Goal: Task Accomplishment & Management: Use online tool/utility

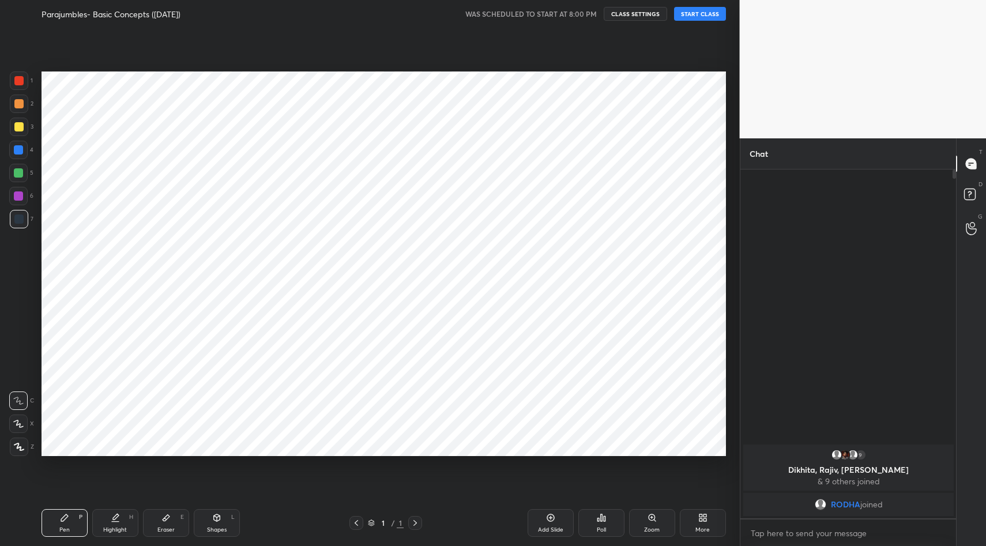
scroll to position [472, 693]
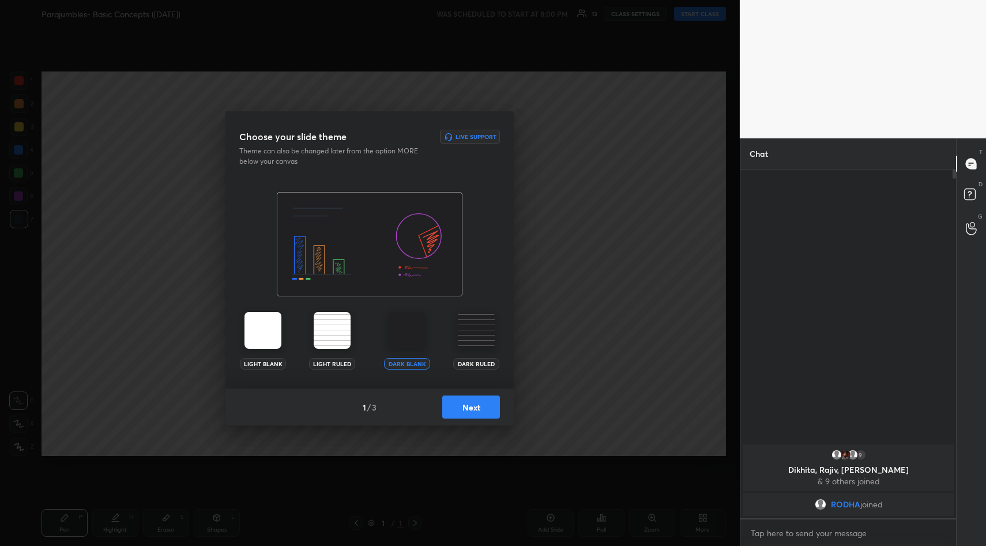
click at [472, 402] on button "Next" at bounding box center [471, 406] width 58 height 23
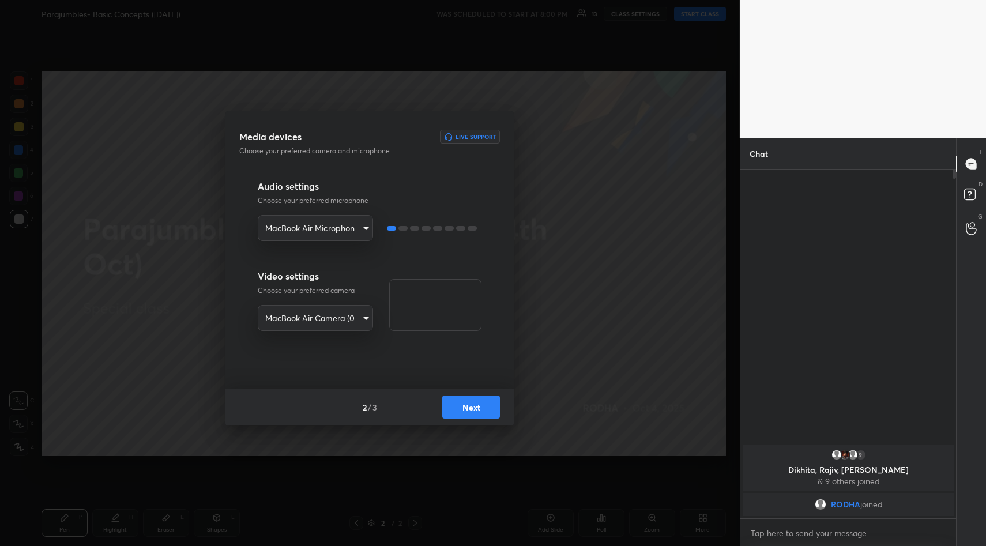
click at [472, 402] on button "Next" at bounding box center [471, 406] width 58 height 23
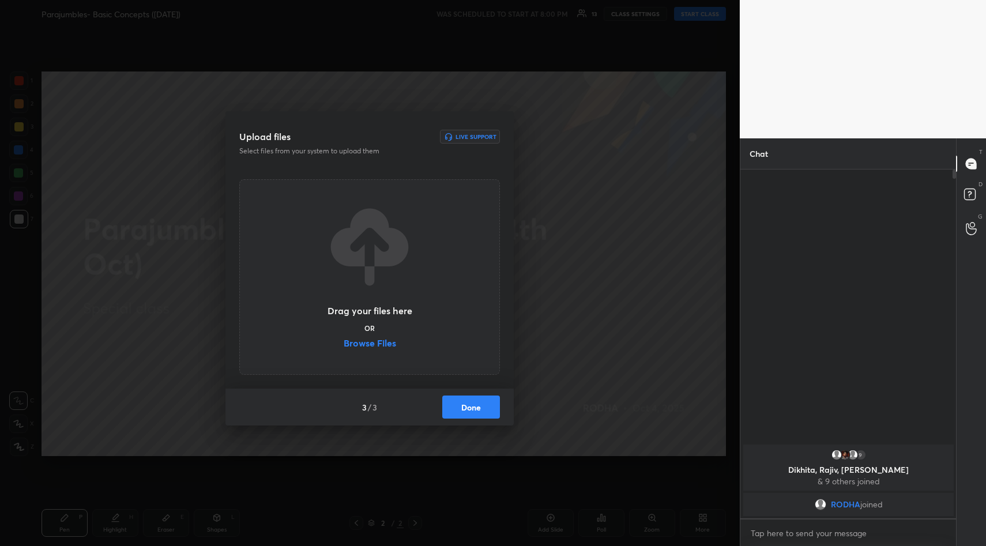
click at [383, 345] on label "Browse Files" at bounding box center [370, 344] width 52 height 12
click at [344, 345] on input "Browse Files" at bounding box center [344, 344] width 0 height 12
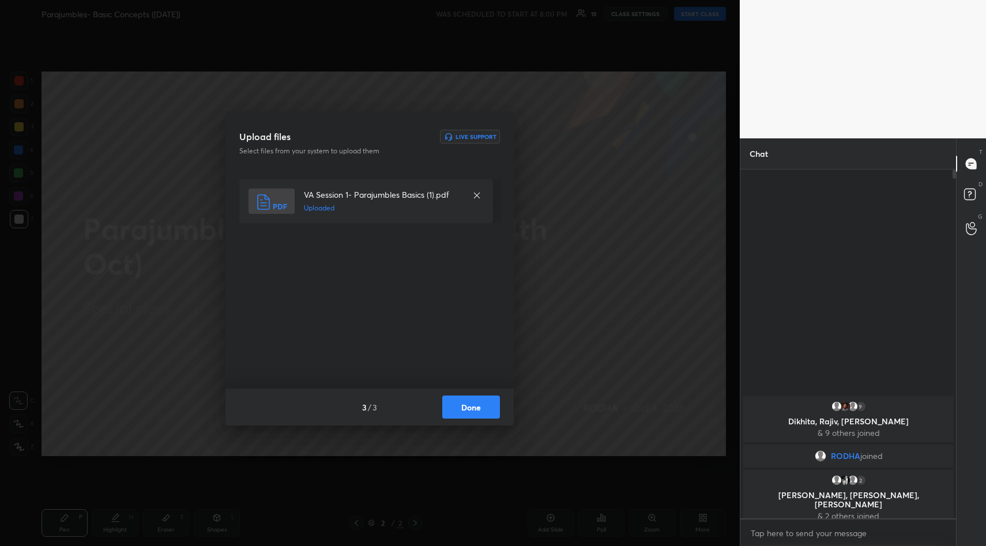
click at [474, 410] on button "Done" at bounding box center [471, 406] width 58 height 23
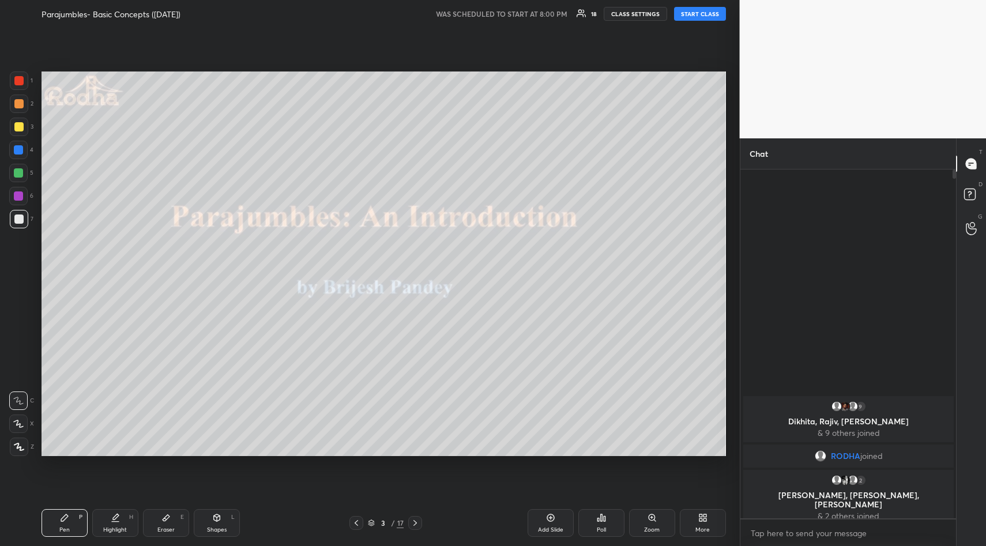
click at [702, 10] on button "START CLASS" at bounding box center [700, 14] width 52 height 14
type textarea "x"
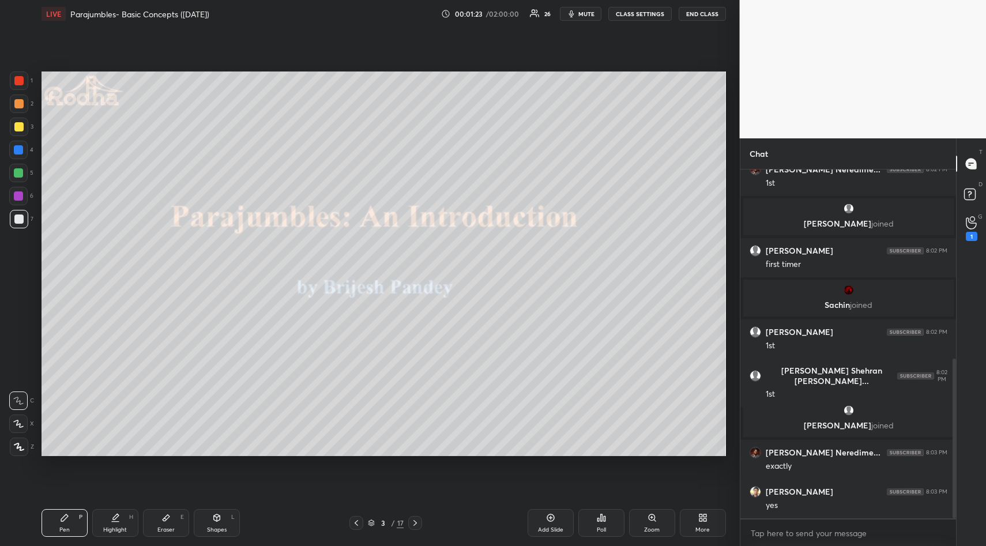
scroll to position [413, 0]
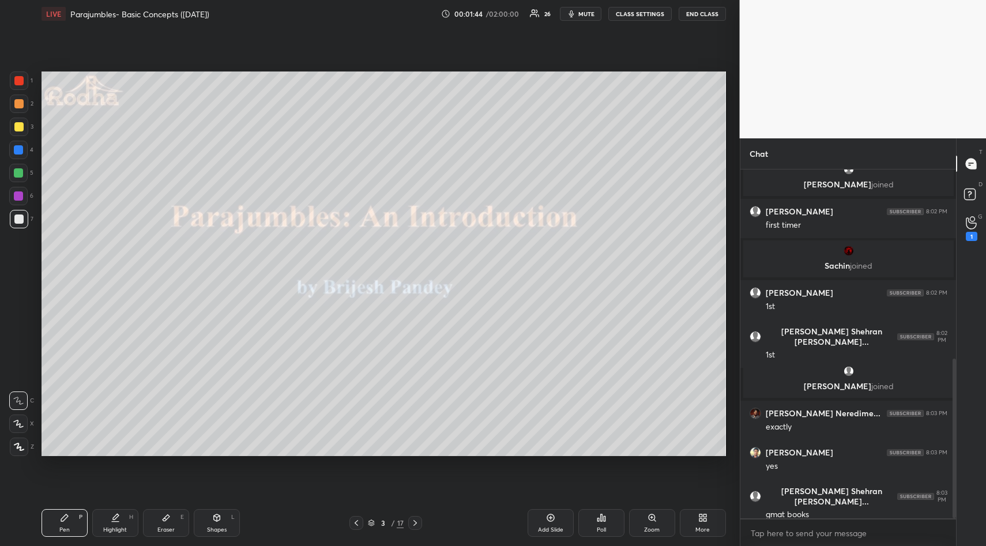
click at [549, 530] on div "Add Slide" at bounding box center [550, 530] width 25 height 6
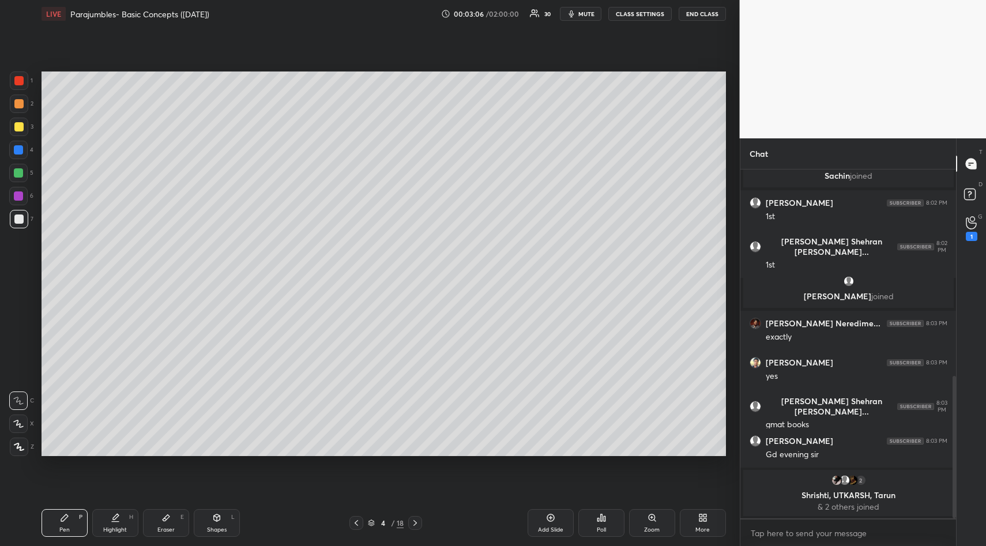
scroll to position [604, 0]
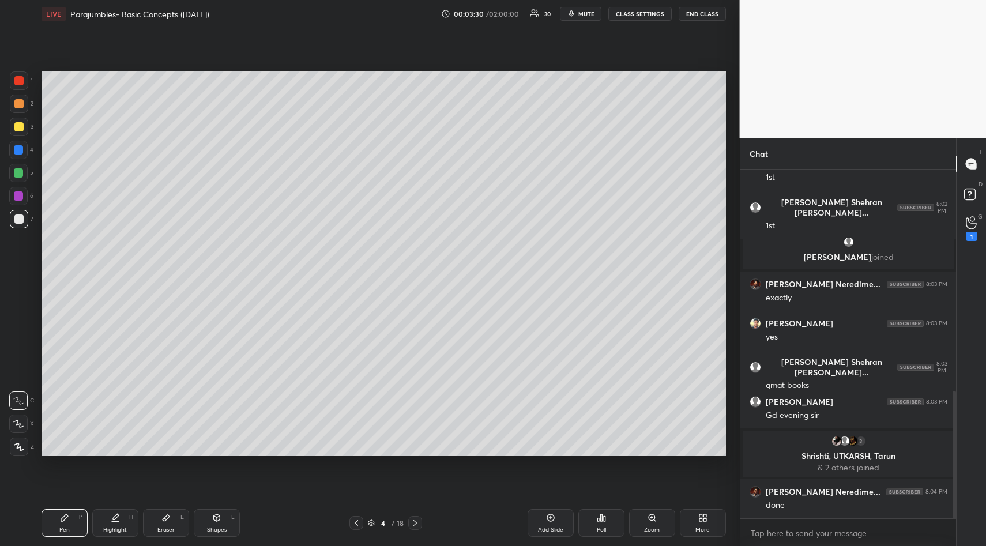
click at [17, 126] on div at bounding box center [18, 126] width 9 height 9
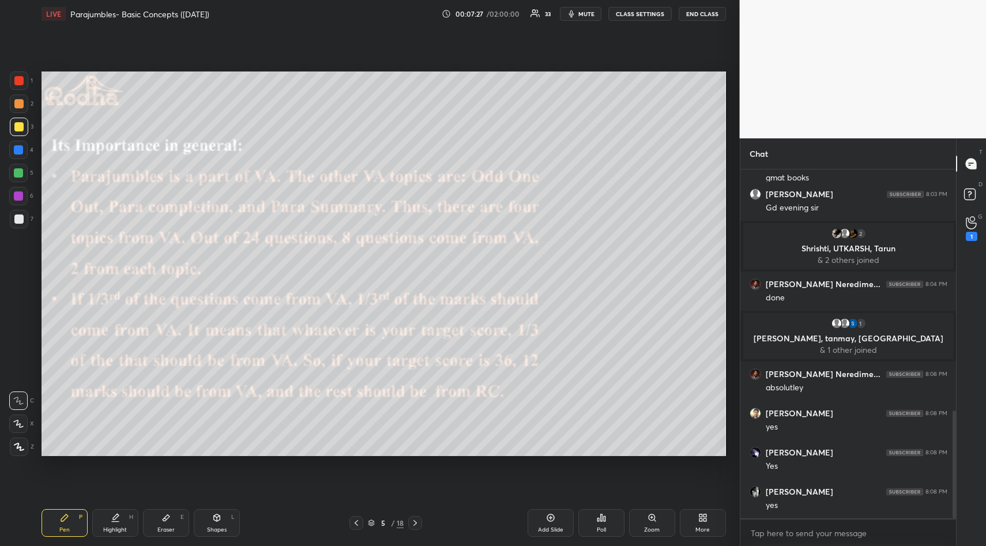
scroll to position [823, 0]
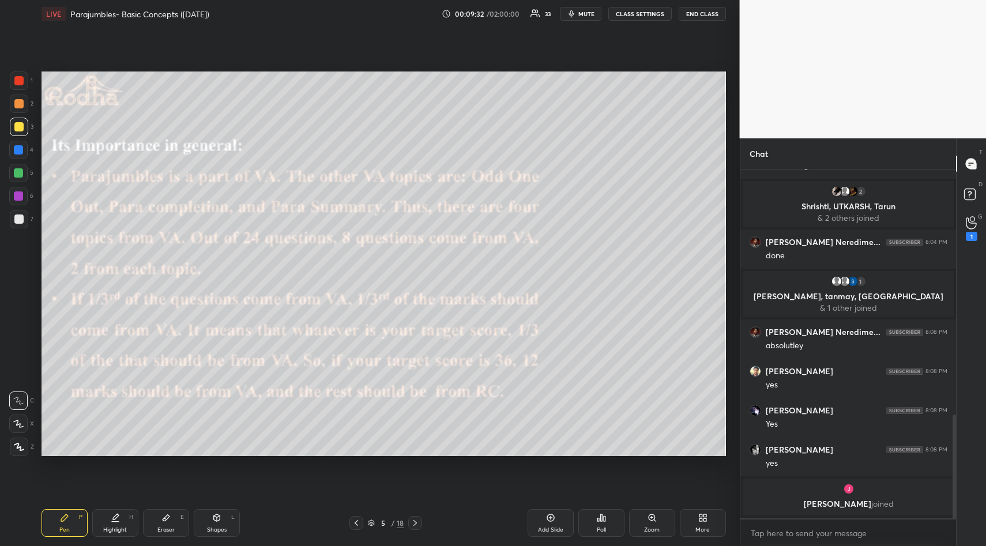
click at [402, 456] on div "Setting up your live class Poll for secs No correct answer Start poll" at bounding box center [384, 264] width 694 height 472
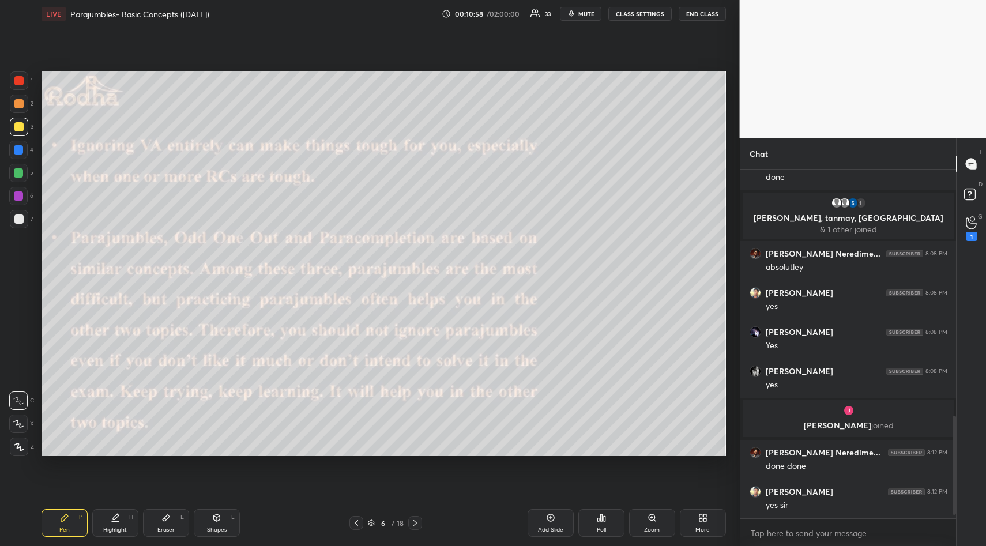
scroll to position [879, 0]
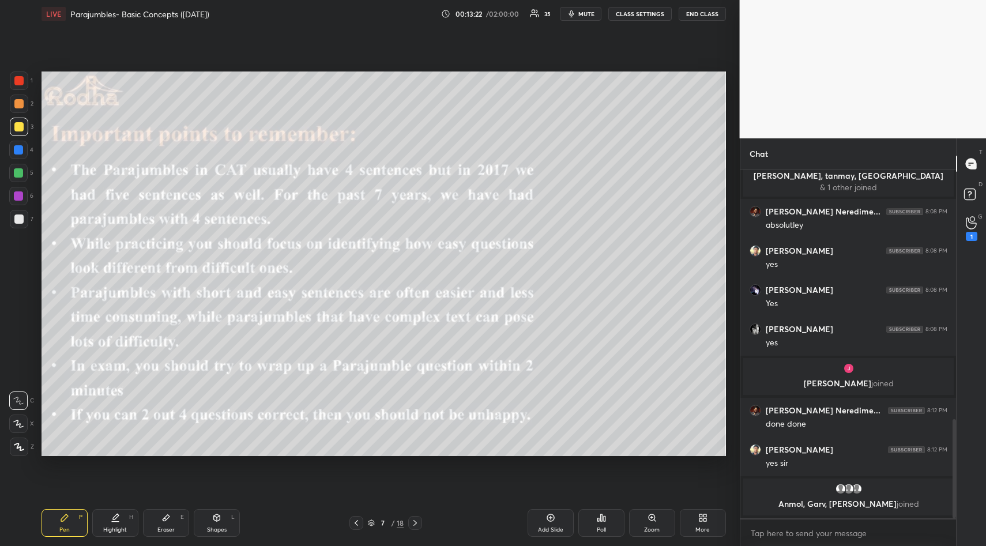
click at [549, 516] on icon at bounding box center [550, 517] width 9 height 9
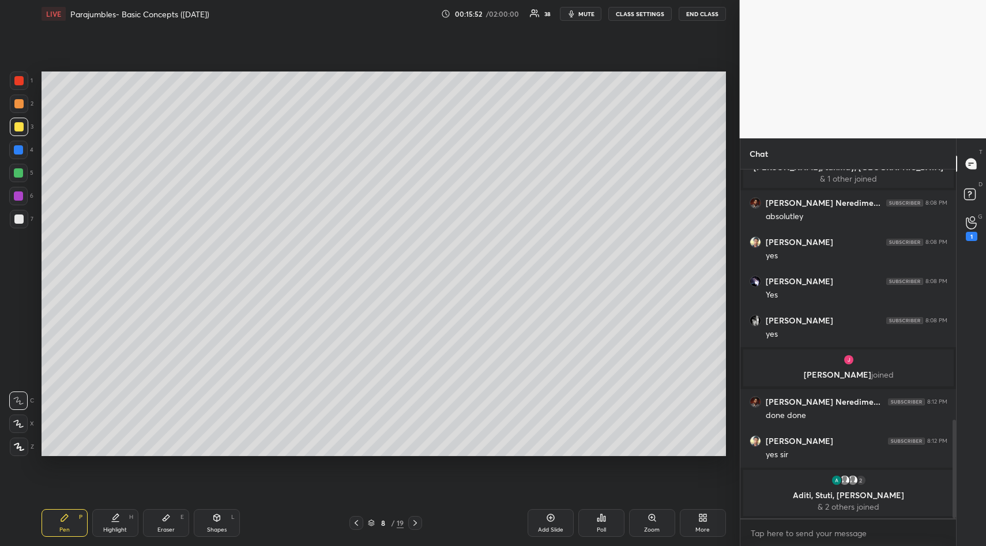
click at [285, 457] on div "Setting up your live class Poll for secs No correct answer Start poll" at bounding box center [384, 264] width 694 height 472
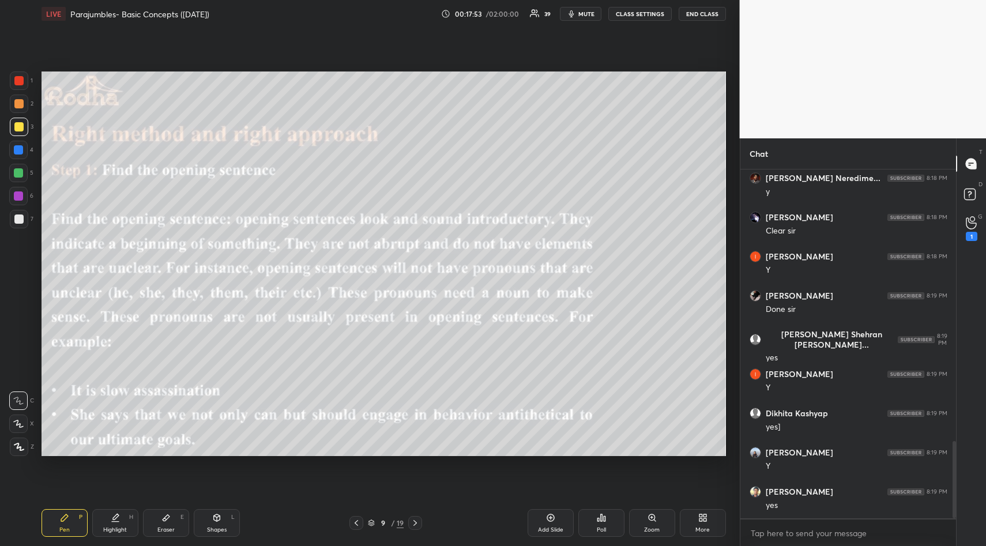
scroll to position [1261, 0]
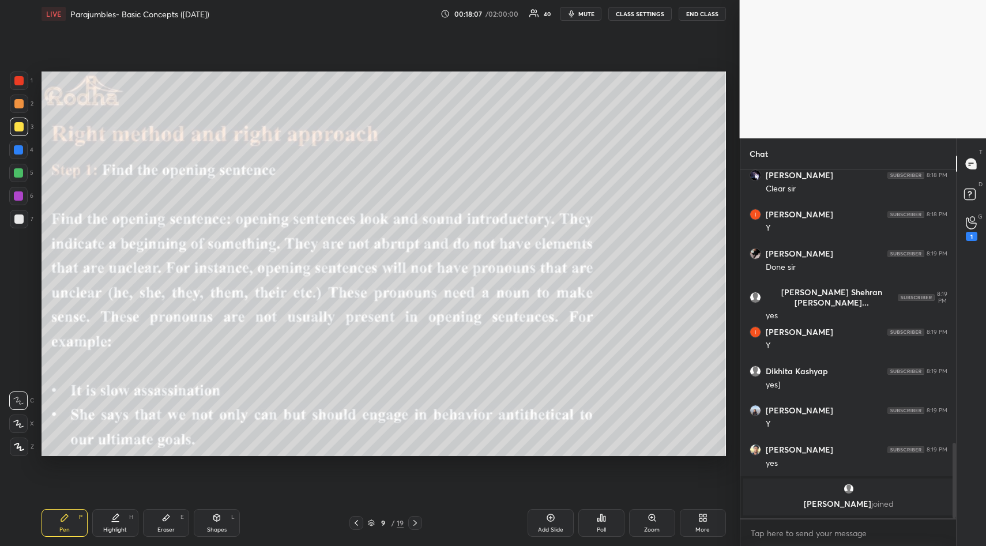
click at [549, 519] on icon at bounding box center [550, 517] width 9 height 9
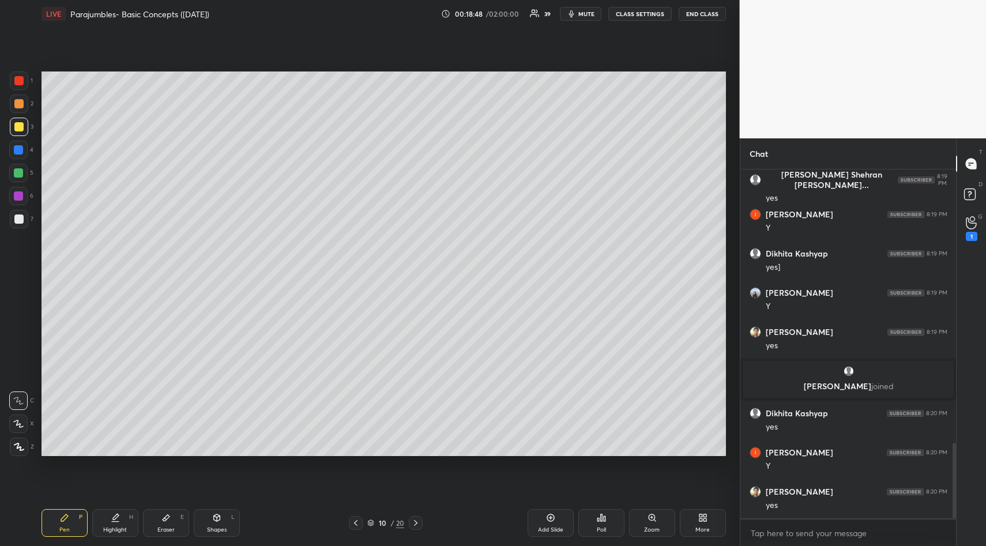
scroll to position [1306, 0]
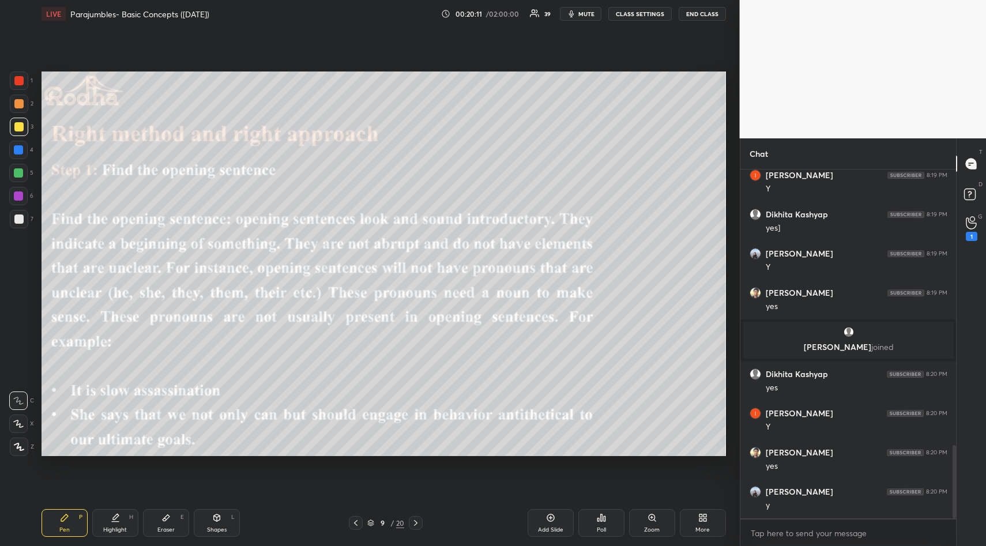
click at [549, 517] on icon at bounding box center [550, 517] width 3 height 3
click at [356, 518] on icon at bounding box center [356, 522] width 9 height 9
click at [414, 517] on div at bounding box center [415, 523] width 14 height 14
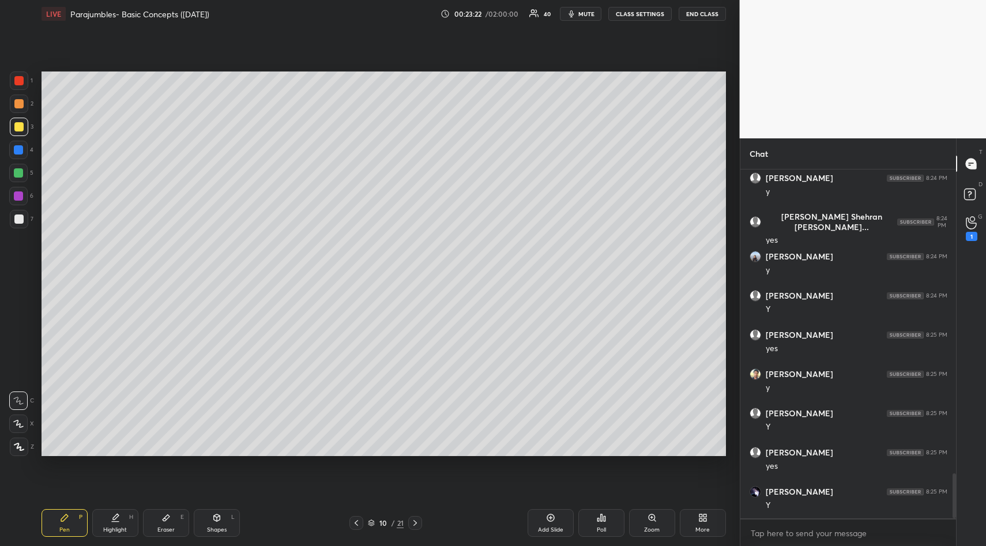
scroll to position [2403, 0]
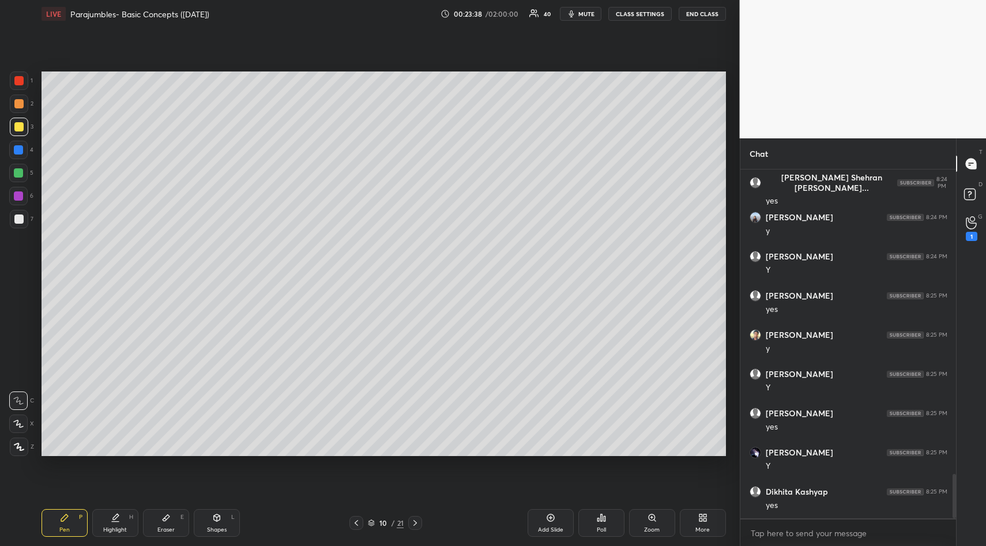
click at [354, 521] on icon at bounding box center [356, 522] width 9 height 9
click at [417, 516] on div at bounding box center [415, 523] width 14 height 14
drag, startPoint x: 164, startPoint y: 515, endPoint x: 160, endPoint y: 500, distance: 15.7
click at [164, 516] on icon at bounding box center [165, 517] width 9 height 9
drag, startPoint x: 14, startPoint y: 374, endPoint x: 22, endPoint y: 390, distance: 18.0
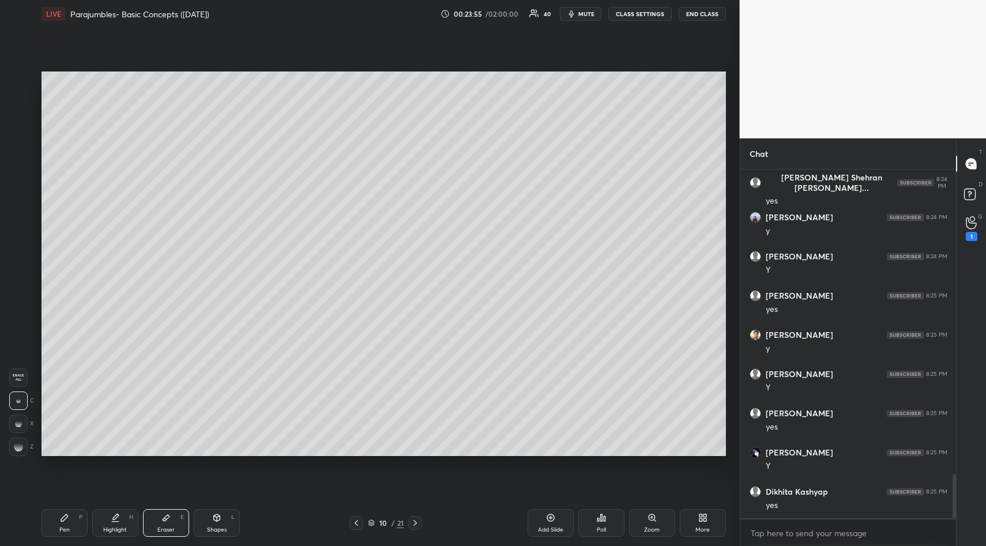
click at [17, 378] on span "Erase all" at bounding box center [18, 378] width 17 height 8
click at [65, 514] on icon at bounding box center [64, 517] width 9 height 9
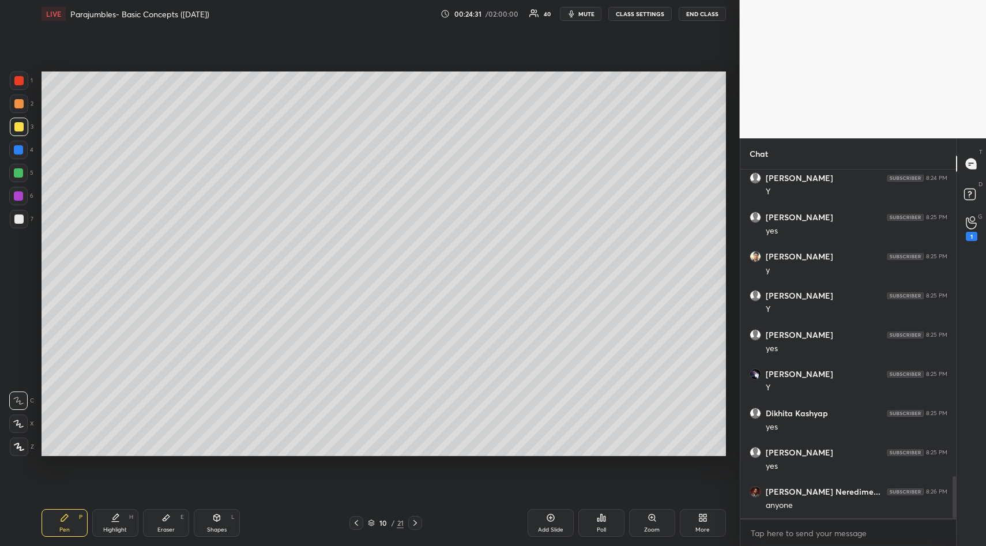
scroll to position [2521, 0]
click at [280, 452] on div "Setting up your live class Poll for secs No correct answer Start poll" at bounding box center [384, 264] width 694 height 472
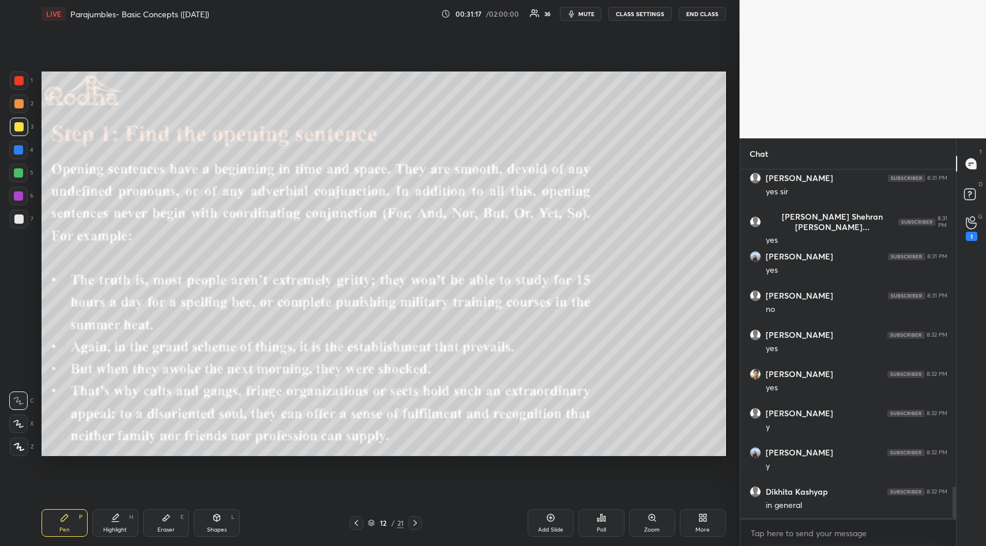
drag, startPoint x: 163, startPoint y: 515, endPoint x: 155, endPoint y: 459, distance: 55.8
click at [161, 514] on icon at bounding box center [165, 517] width 9 height 9
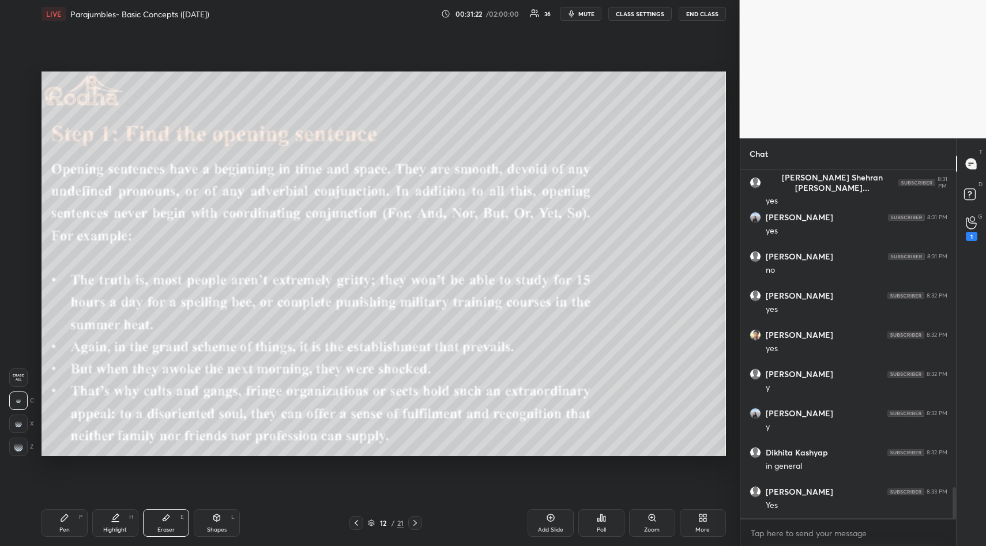
click at [62, 515] on icon at bounding box center [64, 517] width 9 height 9
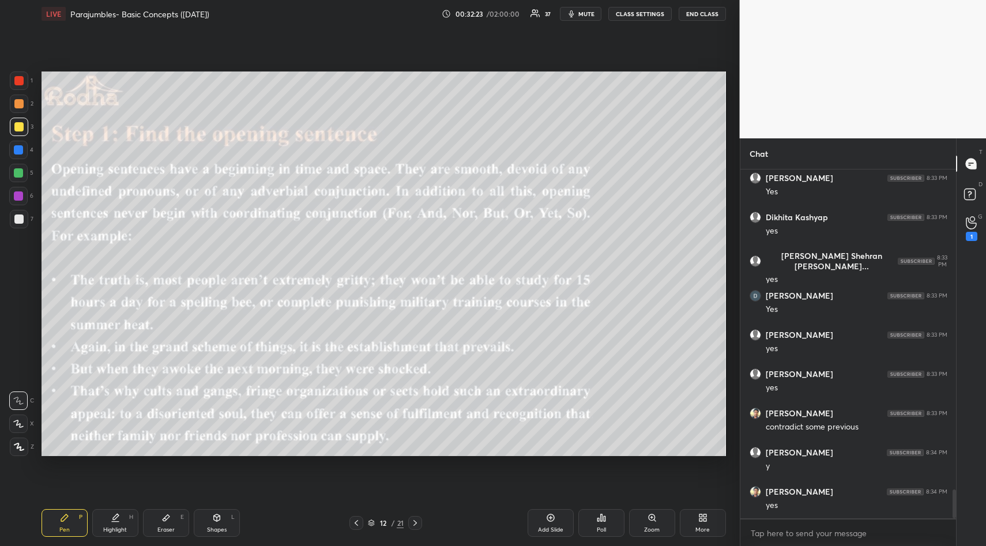
scroll to position [3905, 0]
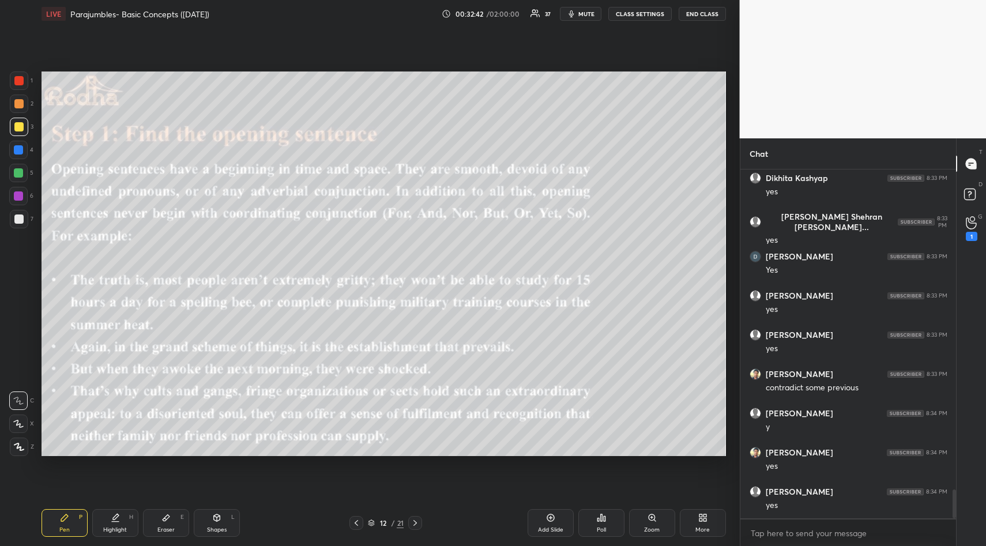
click at [163, 515] on icon at bounding box center [165, 517] width 9 height 9
click at [63, 519] on icon at bounding box center [64, 517] width 9 height 9
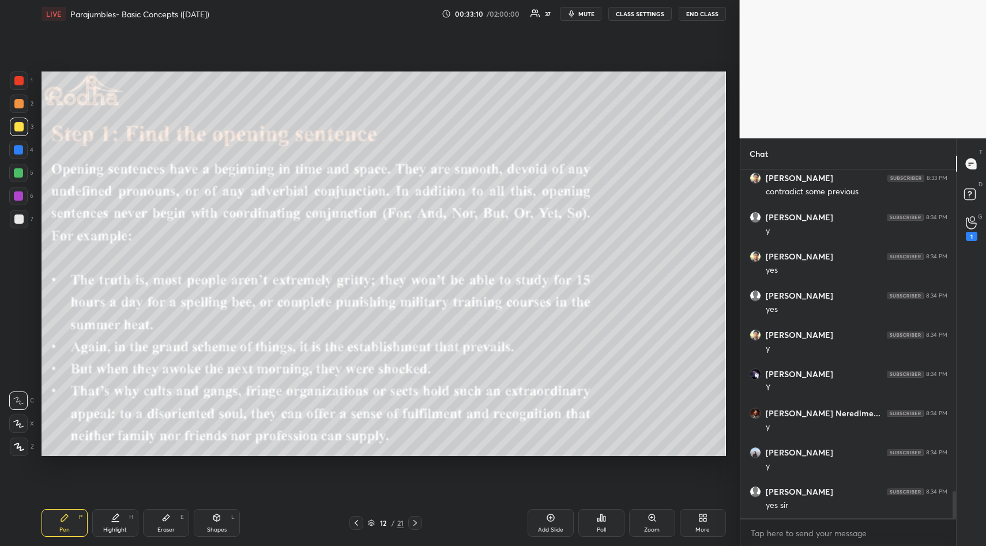
scroll to position [4140, 0]
click at [549, 514] on icon at bounding box center [550, 517] width 9 height 9
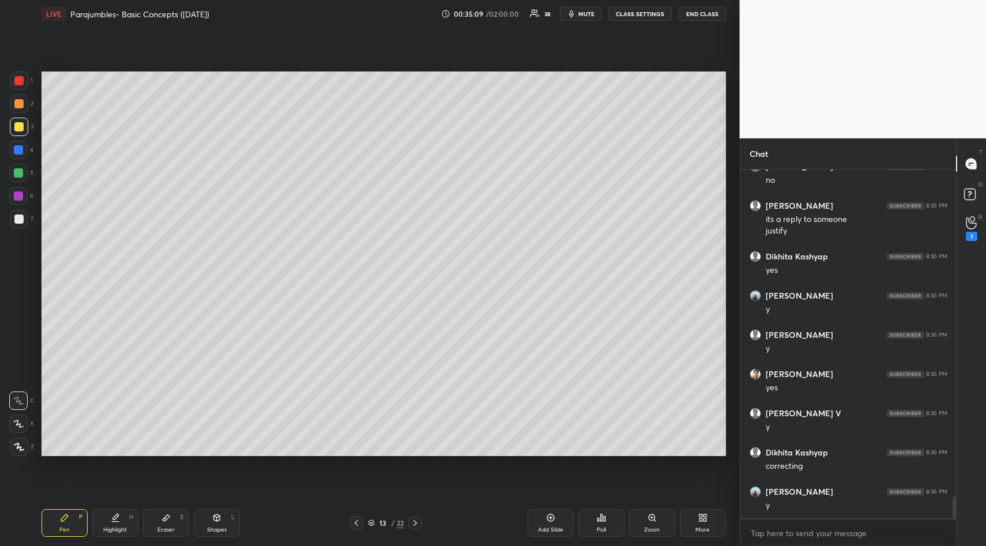
scroll to position [5171, 0]
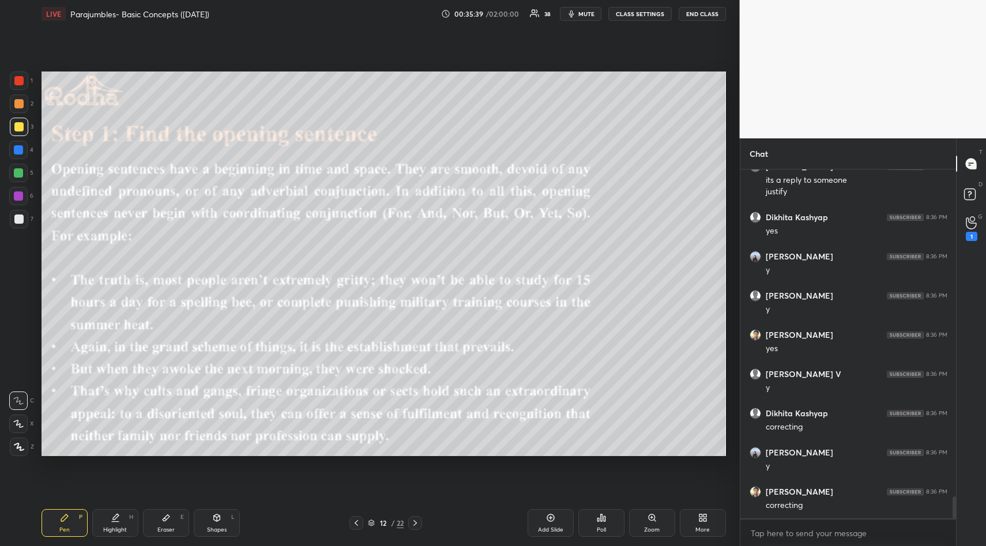
drag, startPoint x: 168, startPoint y: 520, endPoint x: 159, endPoint y: 496, distance: 25.2
click at [165, 519] on icon at bounding box center [165, 517] width 9 height 9
drag, startPoint x: 17, startPoint y: 376, endPoint x: 27, endPoint y: 410, distance: 35.6
click at [20, 385] on div "Erase all" at bounding box center [18, 377] width 18 height 18
drag, startPoint x: 57, startPoint y: 514, endPoint x: 55, endPoint y: 506, distance: 7.7
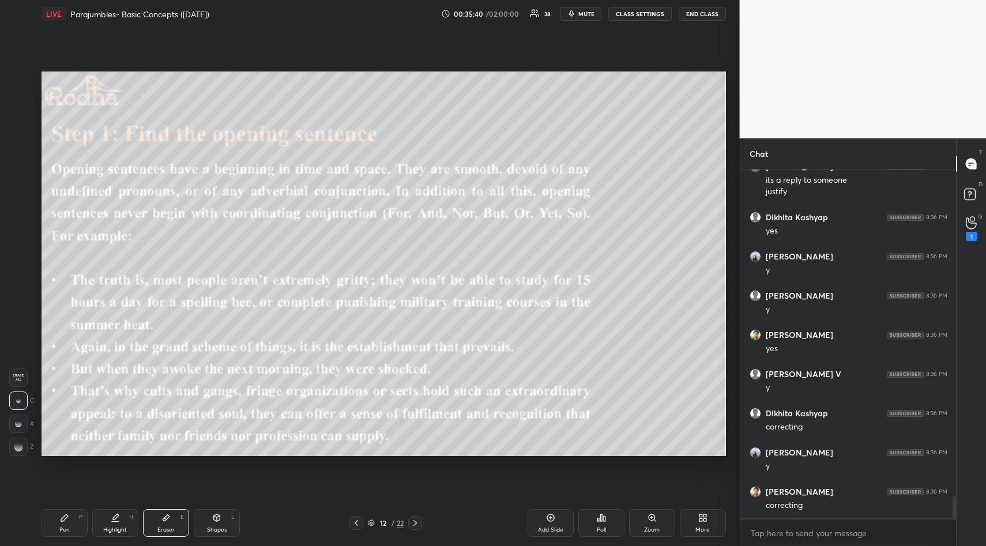
click at [56, 512] on div "Pen P" at bounding box center [65, 523] width 46 height 28
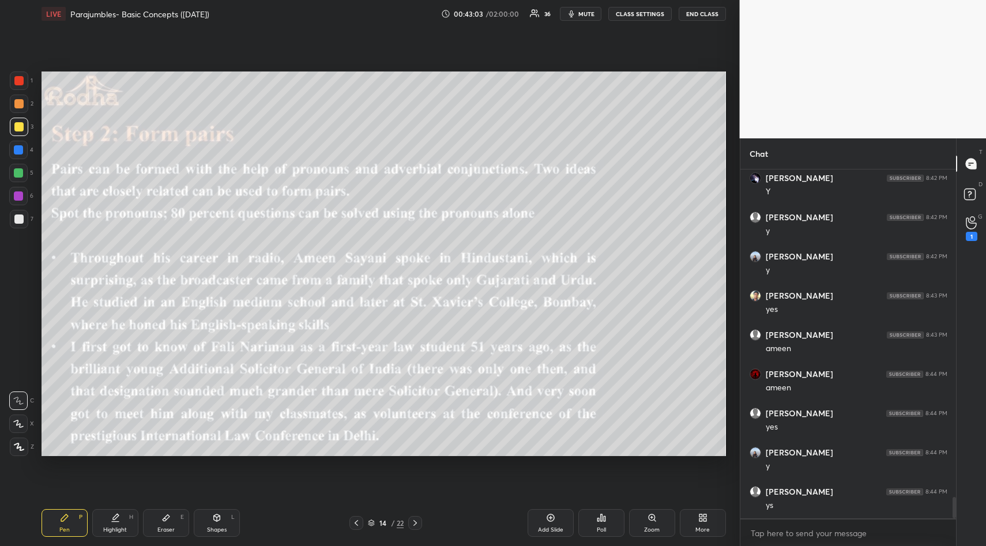
scroll to position [5462, 0]
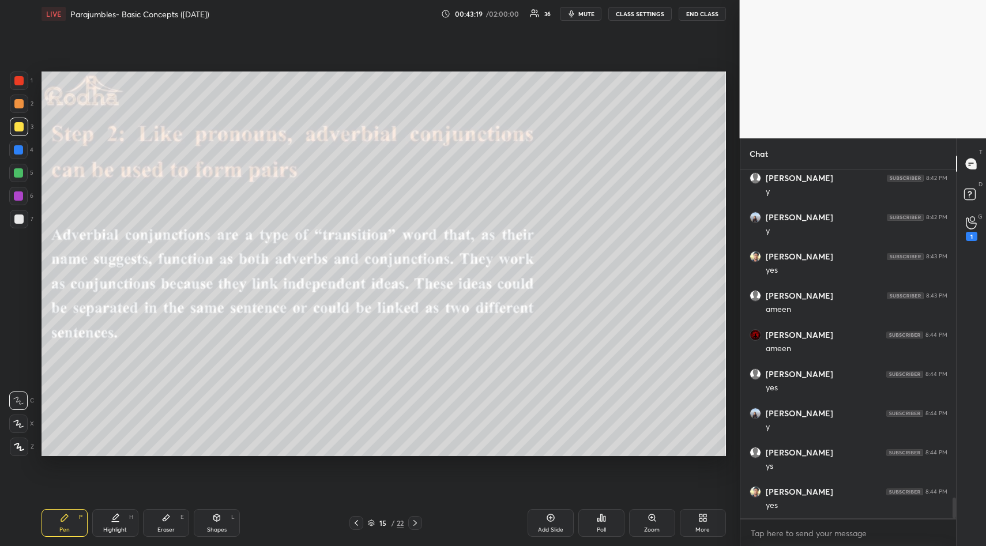
click at [278, 182] on div "1 2 3 4 5 6 7 R O A L C X Z Erase all C X Z LIVE Parajumbles- Basic Concepts ([…" at bounding box center [365, 273] width 730 height 546
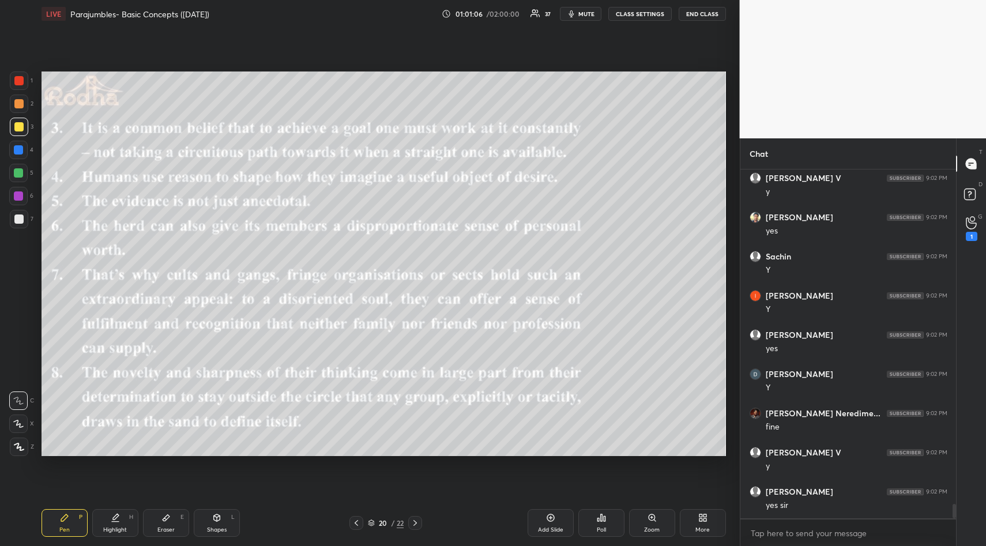
scroll to position [8239, 0]
drag, startPoint x: 41, startPoint y: 190, endPoint x: 39, endPoint y: 201, distance: 11.1
click at [39, 198] on div "Setting up your live class Poll for secs No correct answer Start poll" at bounding box center [384, 264] width 694 height 472
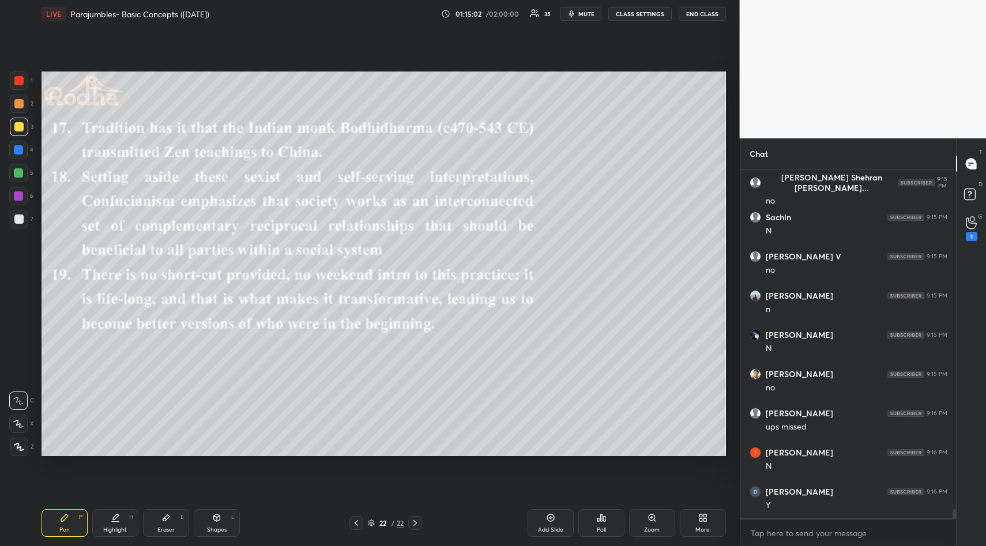
scroll to position [12719, 0]
drag, startPoint x: 165, startPoint y: 515, endPoint x: 165, endPoint y: 480, distance: 35.2
click at [165, 514] on icon at bounding box center [165, 517] width 9 height 9
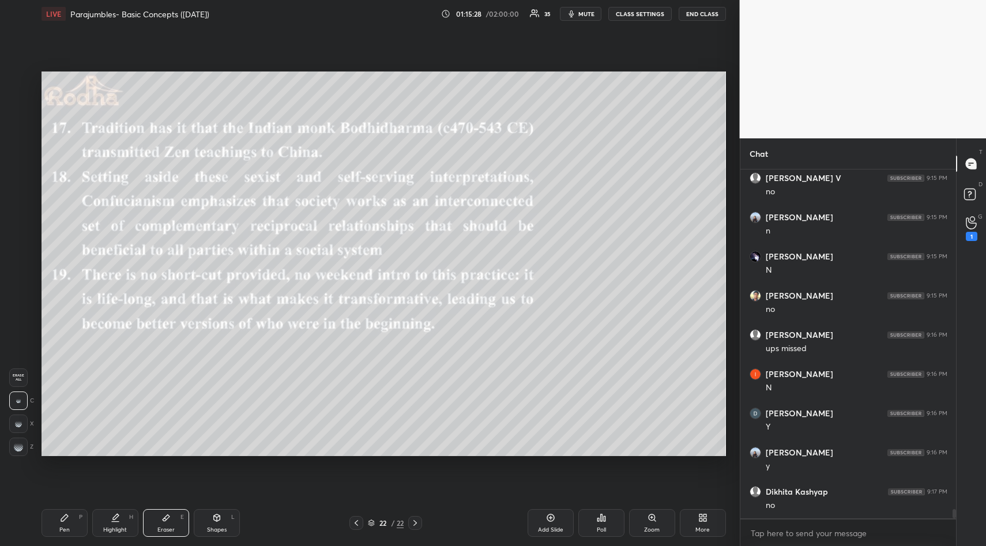
scroll to position [12797, 0]
drag, startPoint x: 66, startPoint y: 517, endPoint x: 67, endPoint y: 506, distance: 11.0
click at [67, 516] on icon at bounding box center [64, 517] width 7 height 7
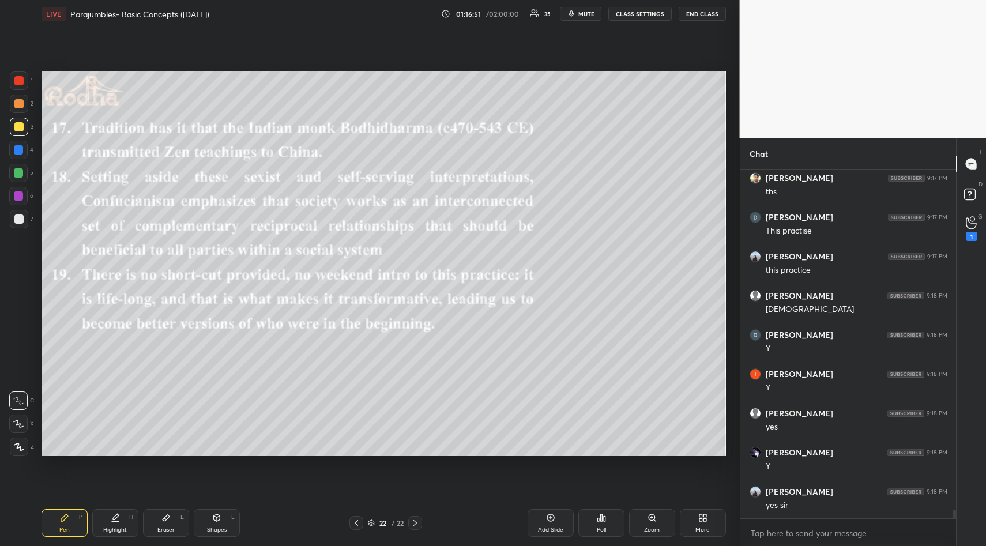
scroll to position [13307, 0]
click at [702, 518] on icon at bounding box center [702, 517] width 9 height 9
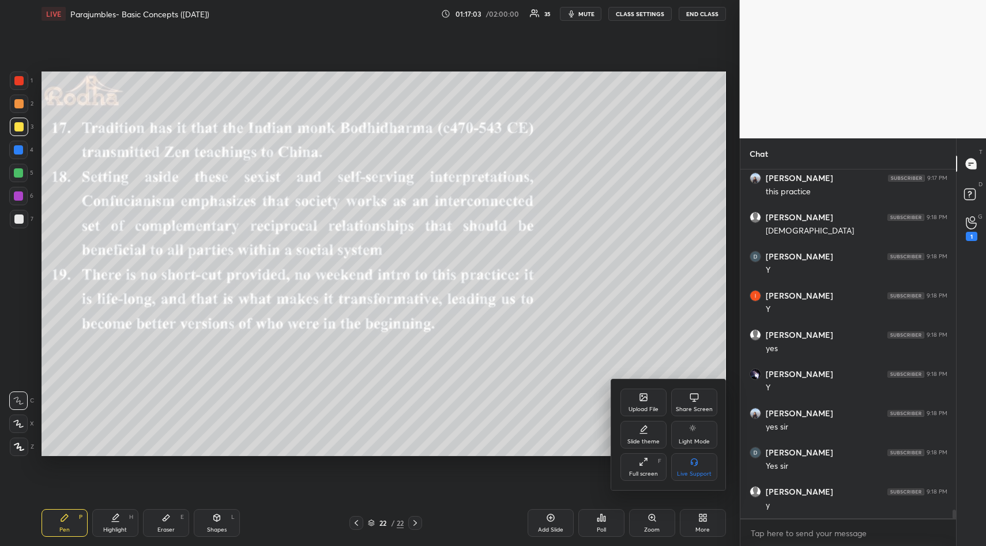
scroll to position [13385, 0]
click at [640, 395] on icon at bounding box center [643, 397] width 7 height 7
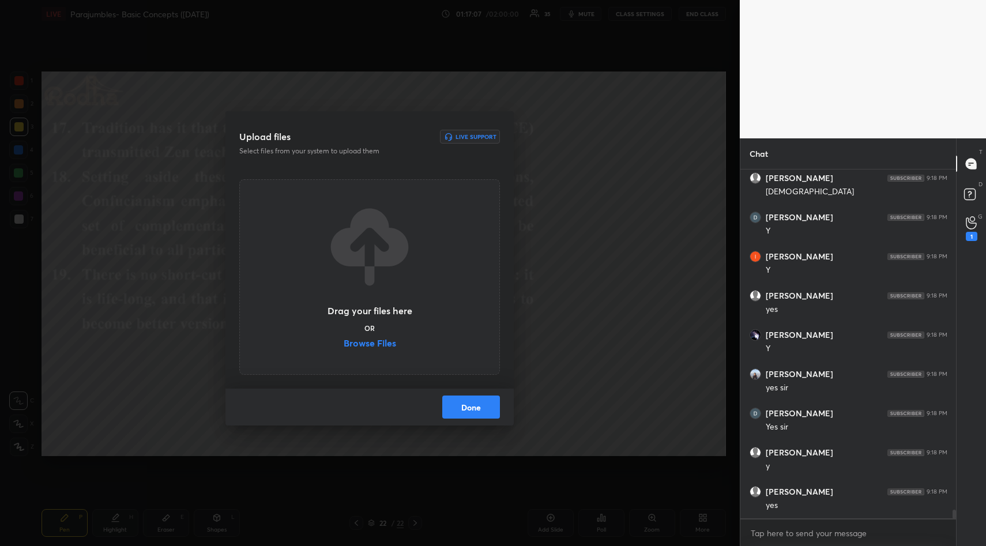
click at [355, 343] on label "Browse Files" at bounding box center [370, 344] width 52 height 12
click at [344, 343] on input "Browse Files" at bounding box center [344, 344] width 0 height 12
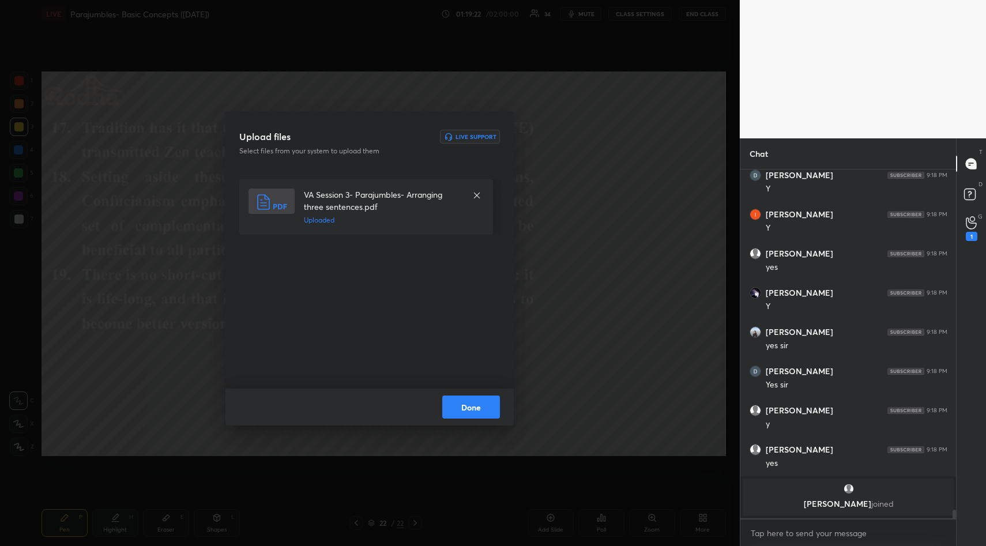
click at [480, 406] on button "Done" at bounding box center [471, 406] width 58 height 23
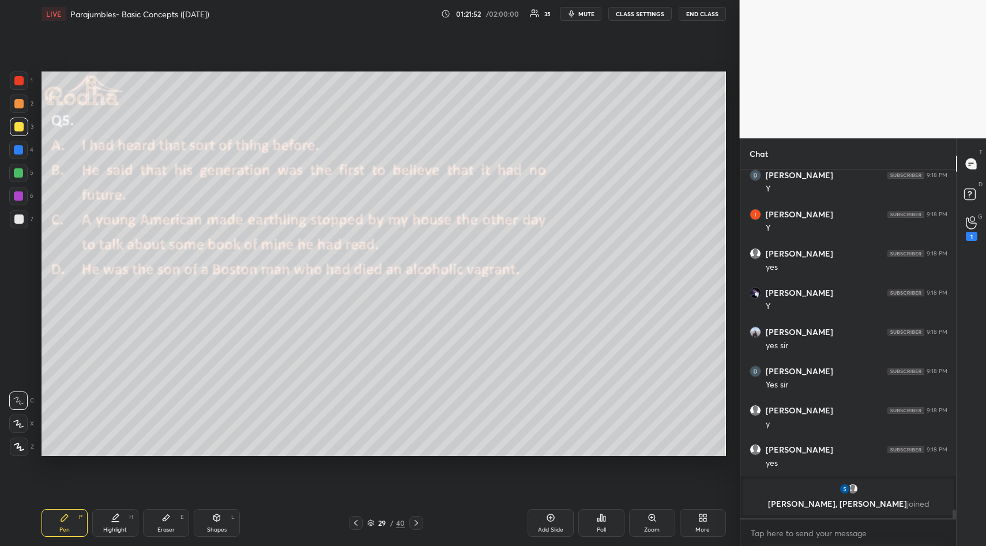
click at [601, 515] on icon at bounding box center [602, 517] width 2 height 7
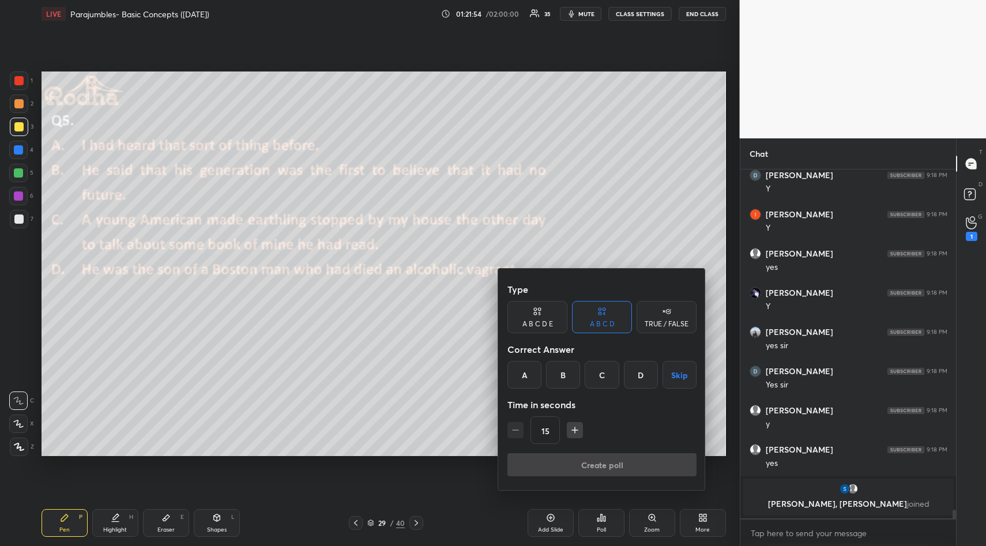
click at [572, 428] on icon "button" at bounding box center [575, 430] width 12 height 12
click at [574, 426] on icon "button" at bounding box center [575, 430] width 12 height 12
click at [571, 431] on icon "button" at bounding box center [575, 430] width 12 height 12
click at [572, 430] on icon "button" at bounding box center [575, 430] width 12 height 12
click at [571, 431] on icon "button" at bounding box center [575, 430] width 12 height 12
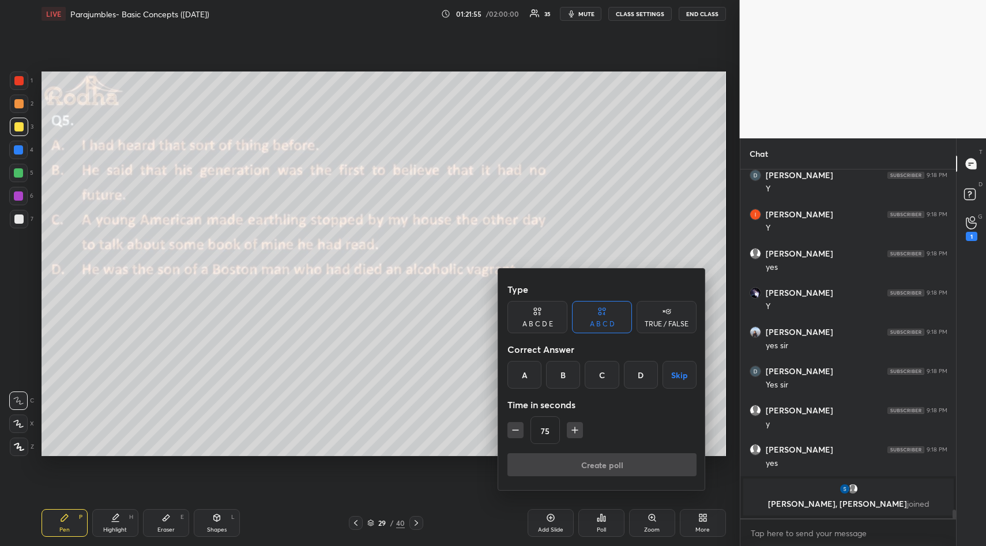
type input "90"
click at [669, 321] on div "TRUE / FALSE" at bounding box center [667, 324] width 44 height 7
drag, startPoint x: 668, startPoint y: 373, endPoint x: 655, endPoint y: 394, distance: 24.8
click at [666, 375] on button "Skip" at bounding box center [666, 375] width 60 height 28
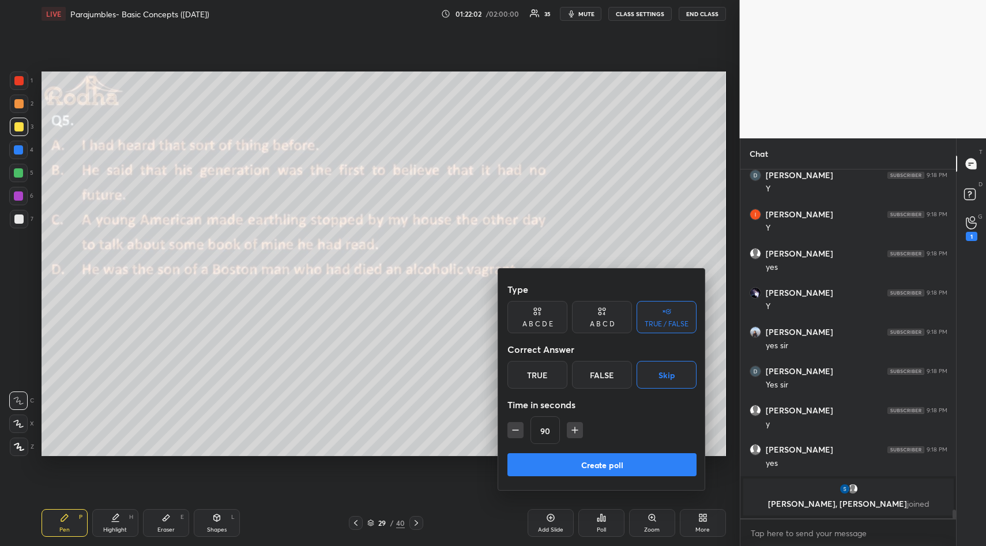
click at [615, 463] on button "Create poll" at bounding box center [601, 464] width 189 height 23
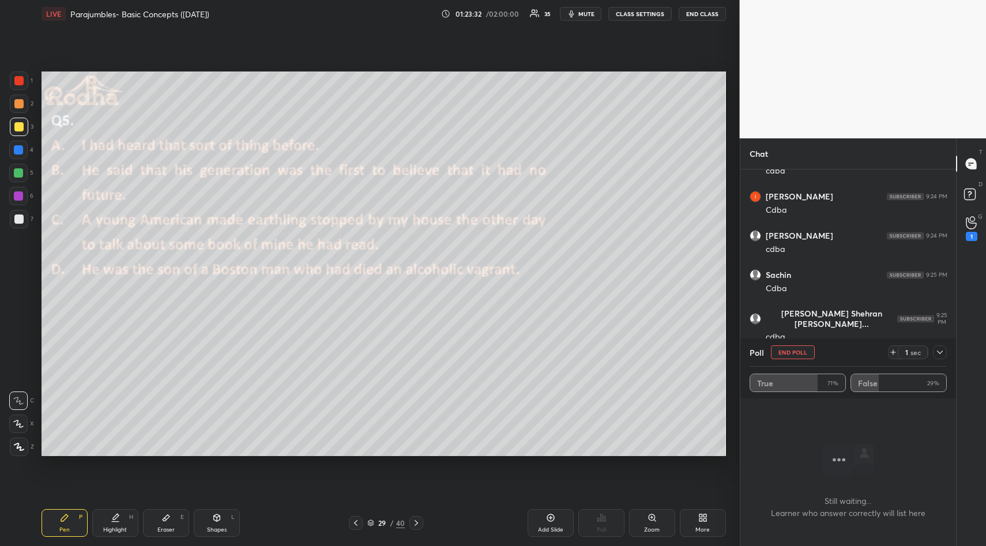
scroll to position [13771, 0]
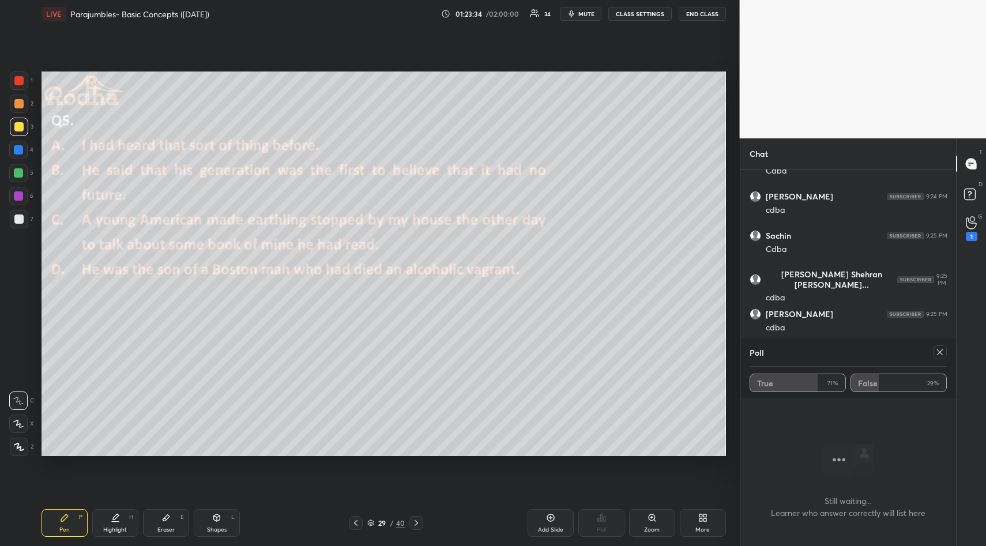
click at [939, 356] on icon at bounding box center [939, 352] width 9 height 9
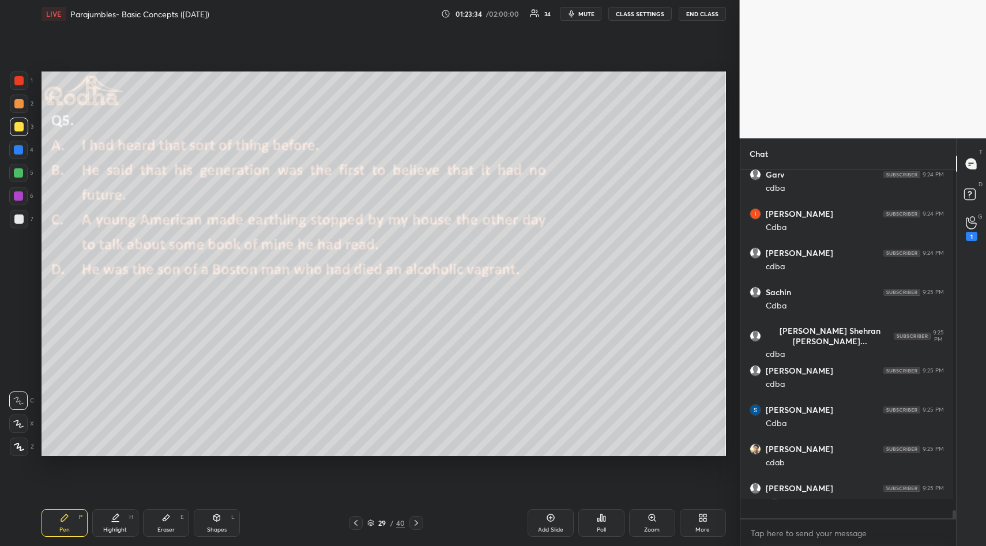
scroll to position [13711, 0]
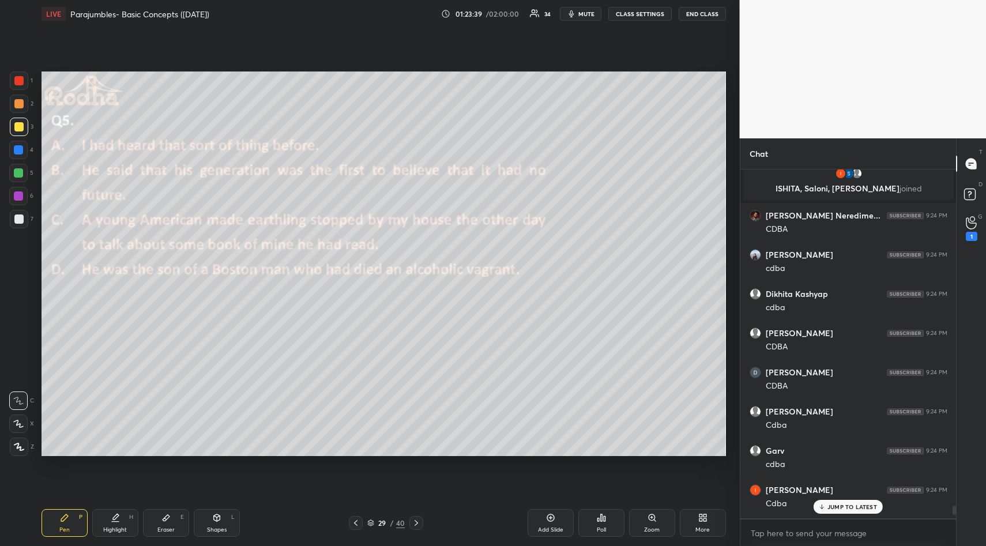
click at [834, 506] on p "JUMP TO LATEST" at bounding box center [852, 506] width 50 height 7
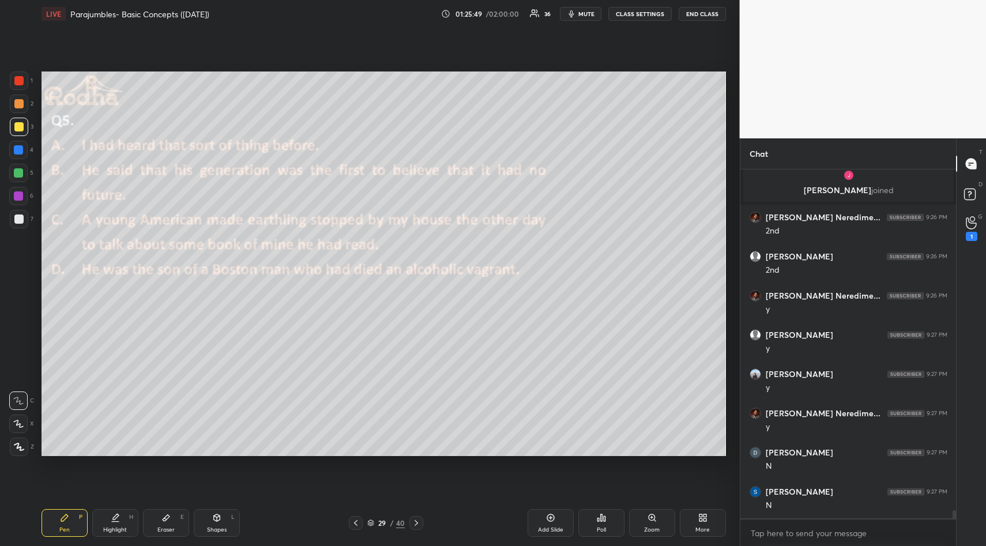
scroll to position [14548, 0]
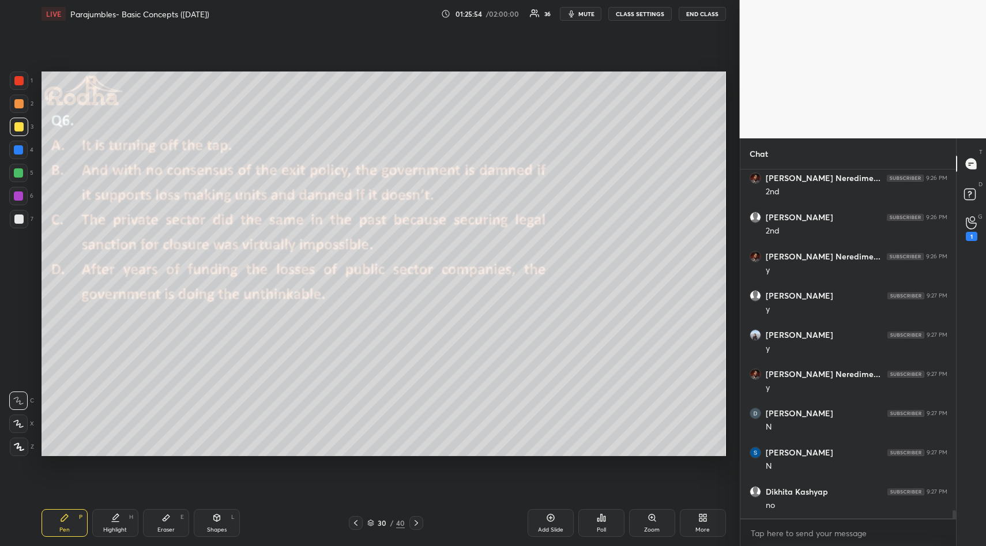
click at [602, 522] on icon at bounding box center [601, 517] width 9 height 9
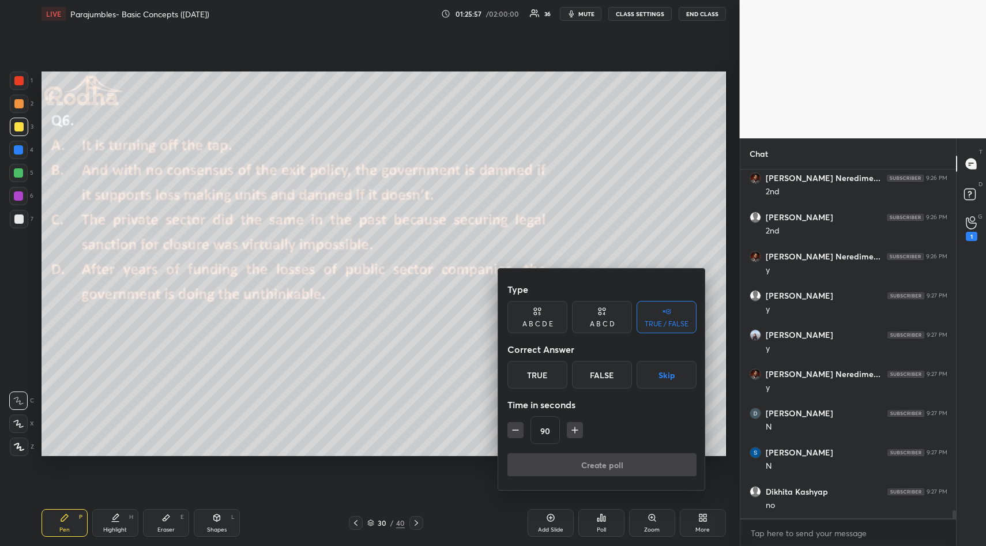
drag, startPoint x: 665, startPoint y: 375, endPoint x: 643, endPoint y: 414, distance: 45.1
click at [665, 375] on button "Skip" at bounding box center [666, 375] width 60 height 28
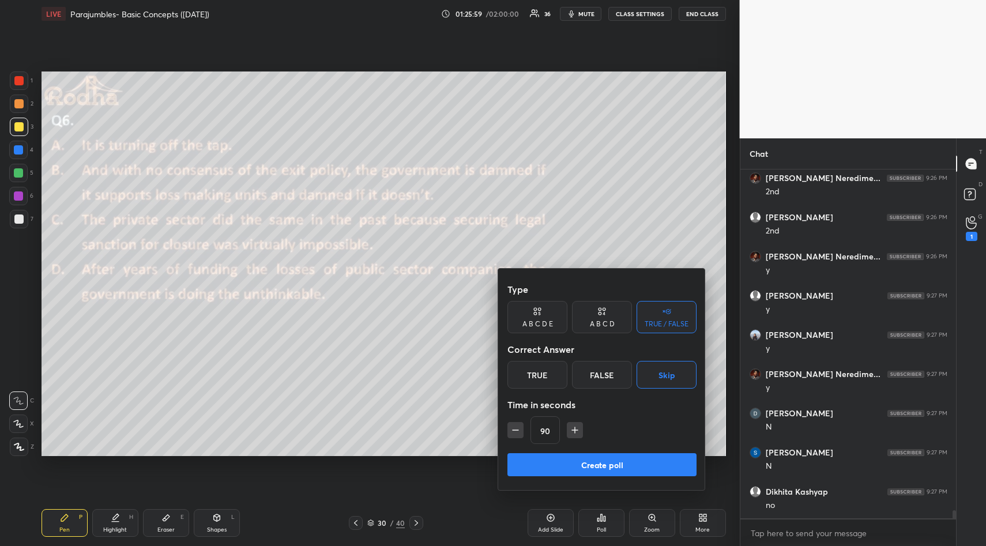
click at [620, 458] on button "Create poll" at bounding box center [601, 464] width 189 height 23
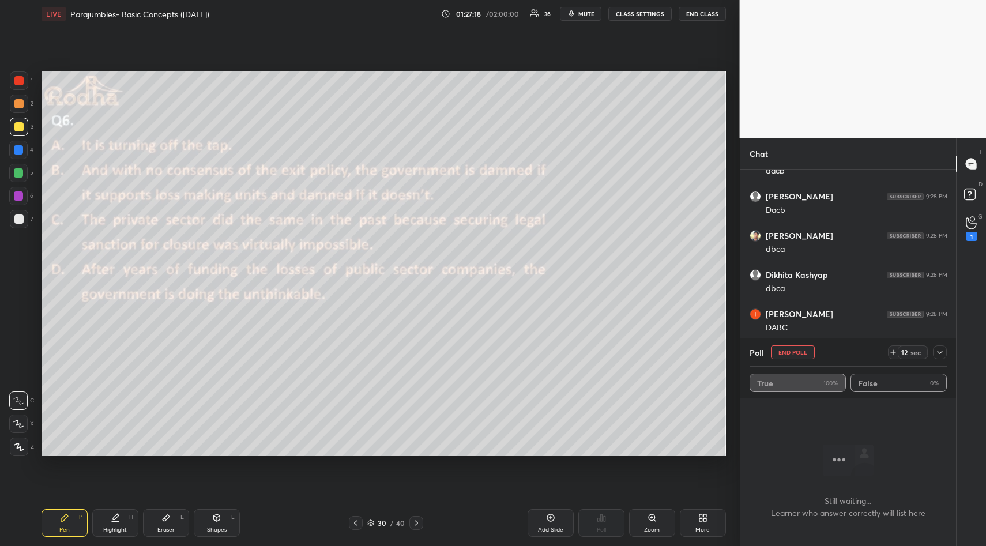
scroll to position [15004, 0]
click at [939, 352] on icon at bounding box center [939, 352] width 9 height 9
type textarea "x"
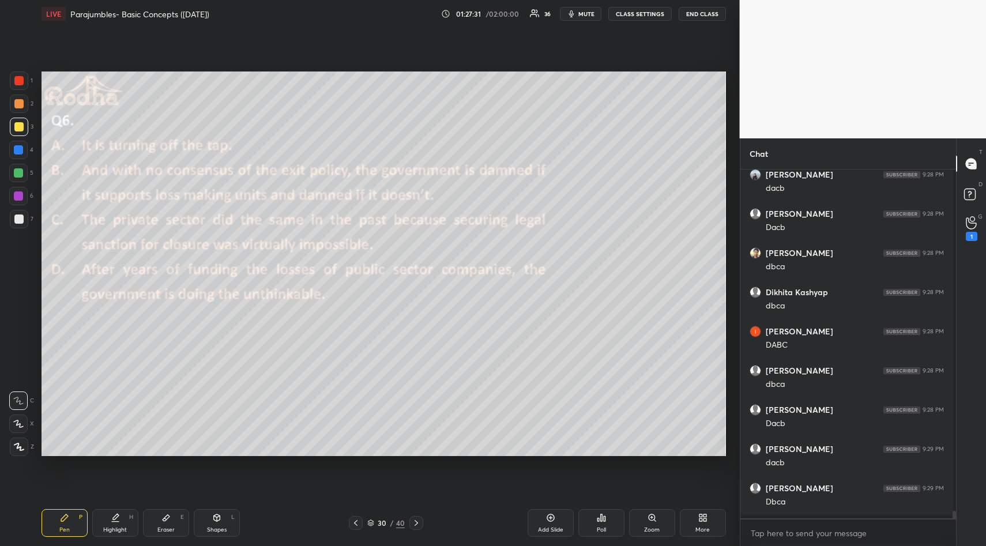
scroll to position [4, 4]
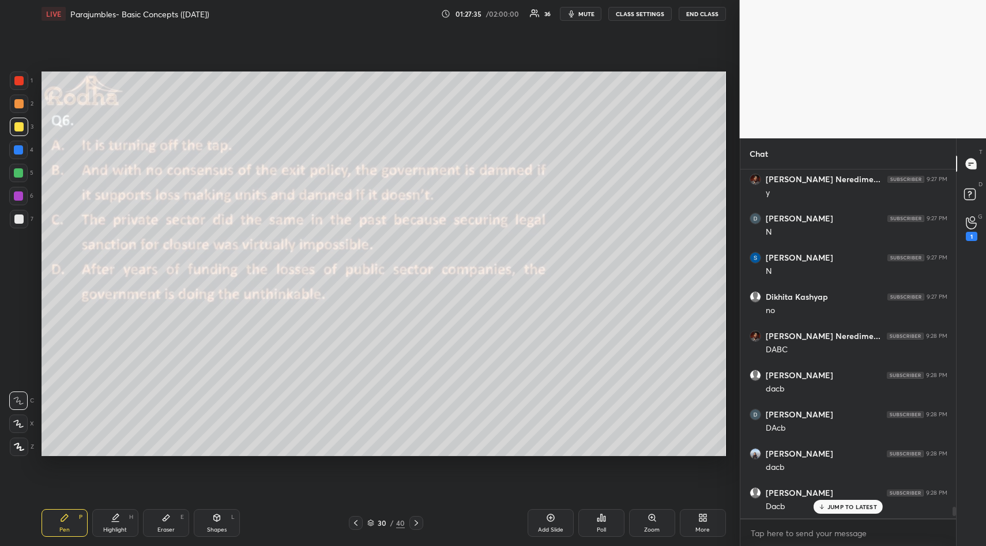
click at [850, 503] on div "JUMP TO LATEST" at bounding box center [847, 507] width 69 height 14
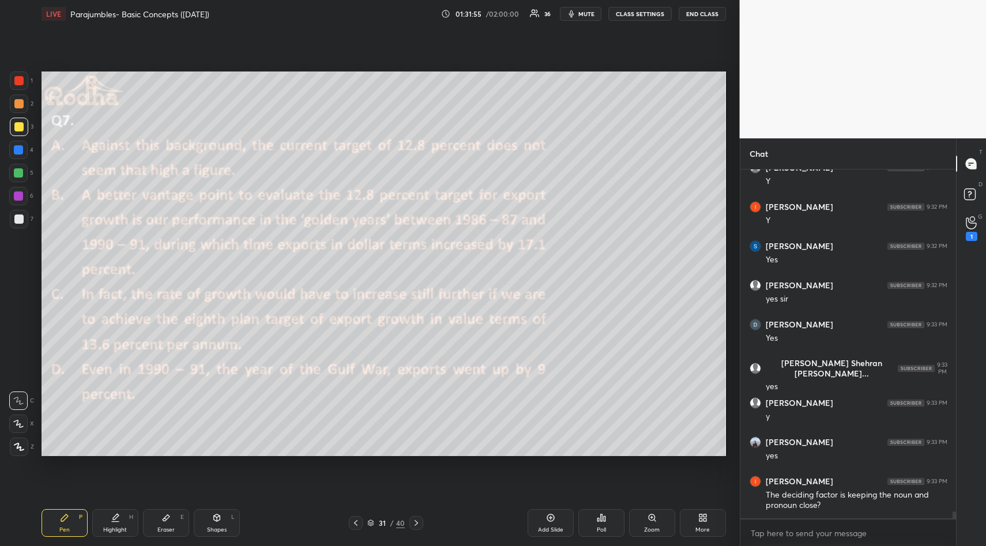
scroll to position [16548, 0]
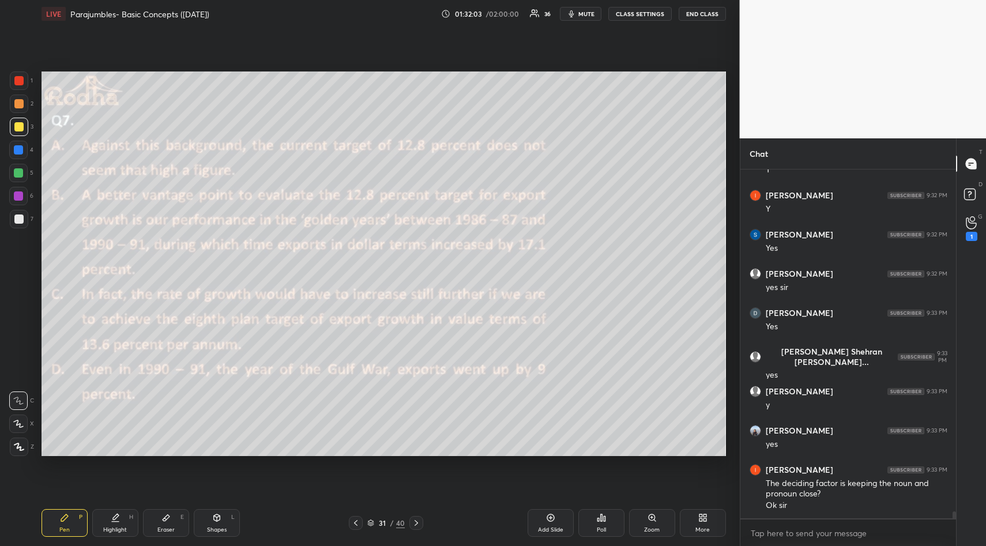
click at [595, 523] on div "Poll" at bounding box center [601, 523] width 46 height 28
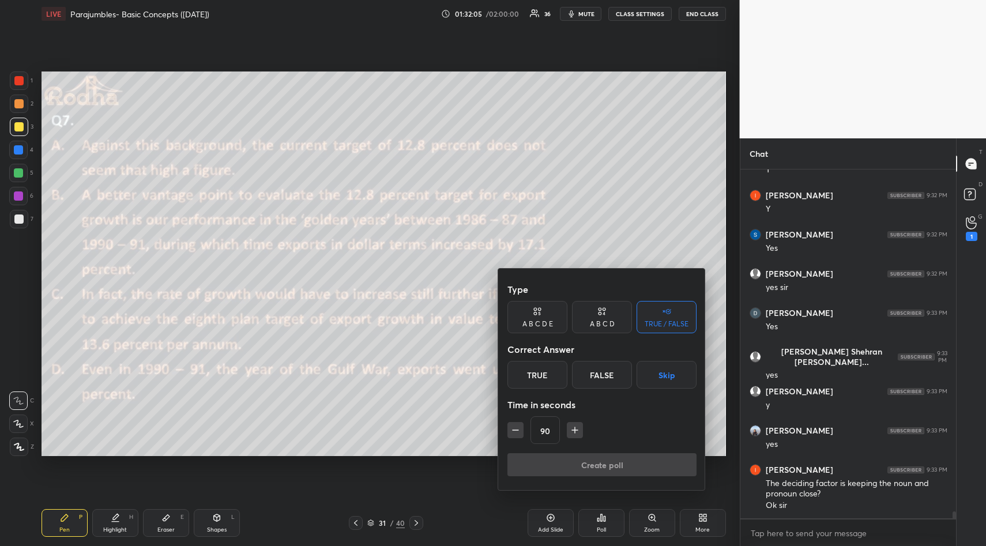
click at [576, 428] on icon "button" at bounding box center [575, 430] width 12 height 12
click at [575, 430] on icon "button" at bounding box center [580, 430] width 12 height 12
type input "120"
click at [662, 383] on button "Skip" at bounding box center [666, 375] width 60 height 28
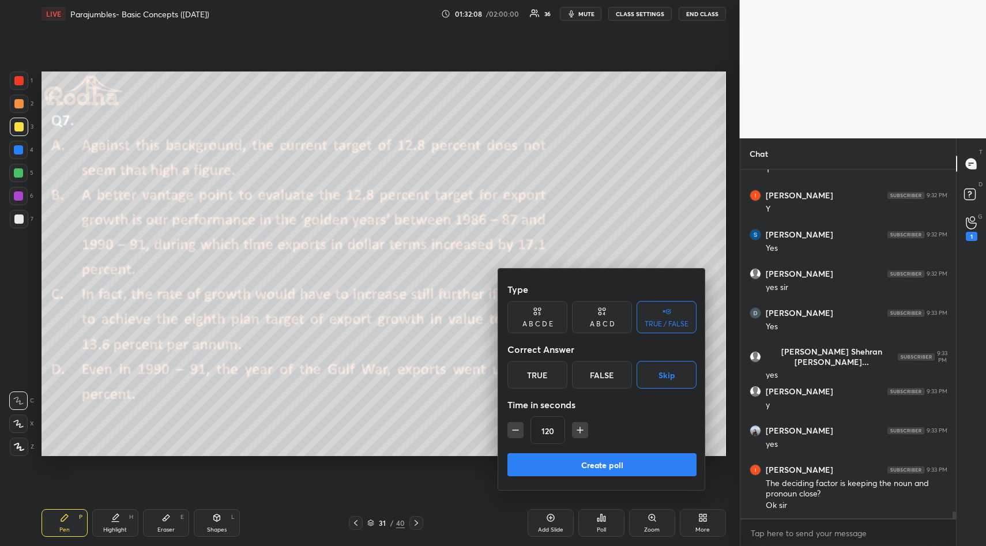
click at [602, 457] on button "Create poll" at bounding box center [601, 464] width 189 height 23
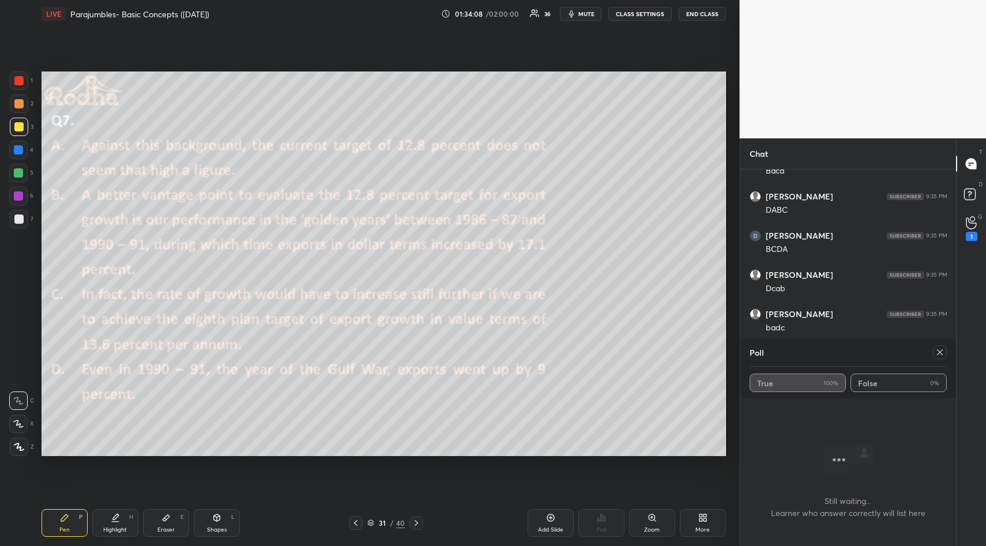
scroll to position [17015, 0]
click at [941, 353] on icon at bounding box center [940, 352] width 6 height 6
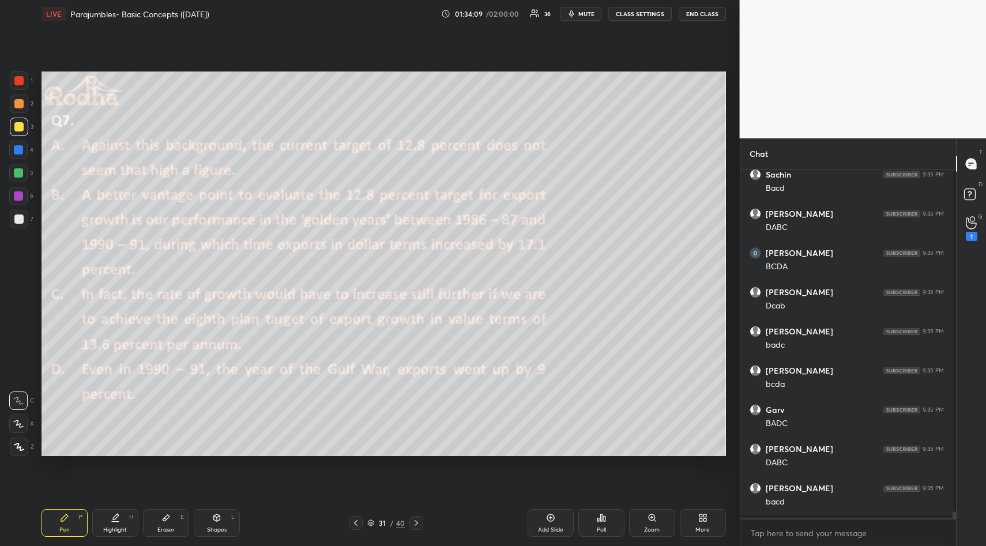
scroll to position [373, 212]
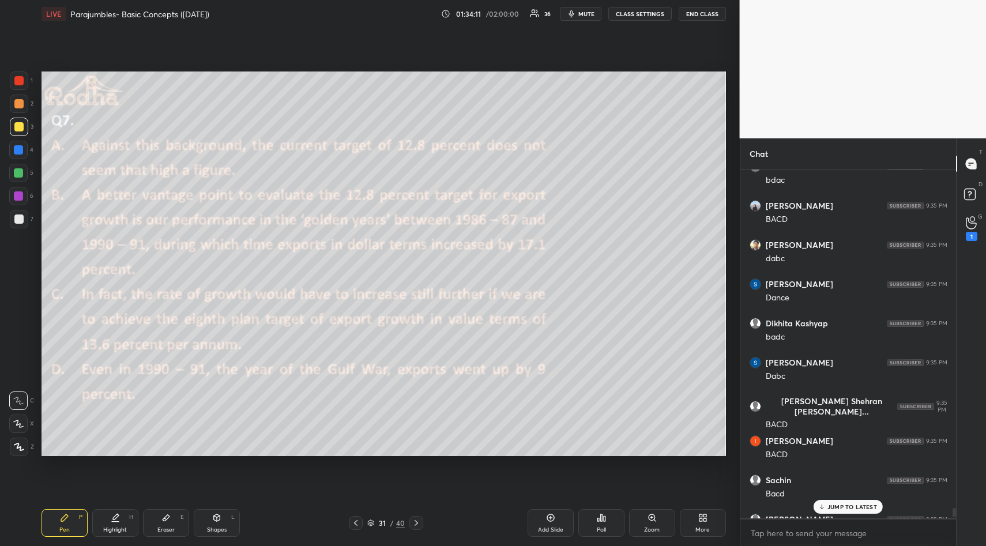
click at [853, 505] on p "JUMP TO LATEST" at bounding box center [852, 506] width 50 height 7
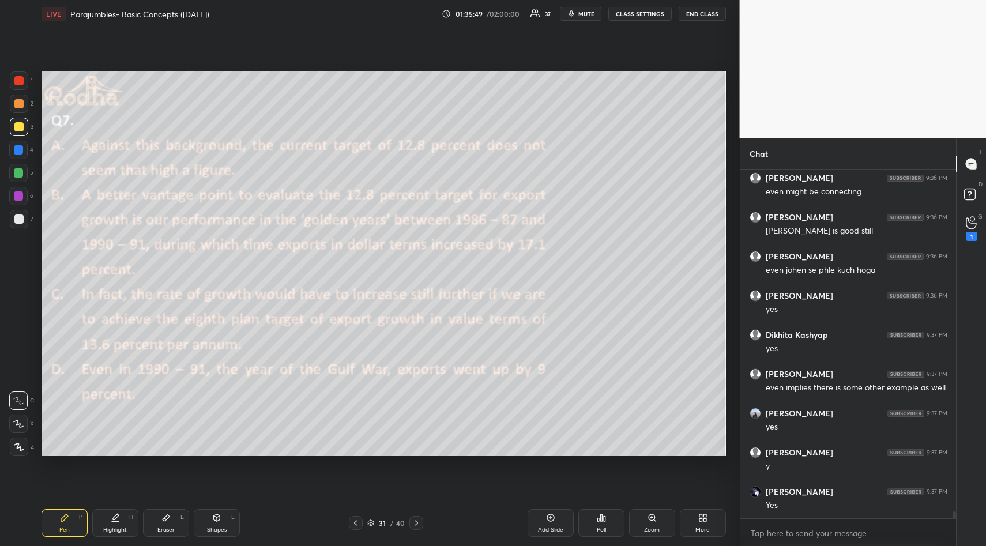
scroll to position [17137, 0]
click at [127, 456] on div "Setting up your live class Poll for secs No correct answer Start poll" at bounding box center [384, 264] width 694 height 472
drag, startPoint x: 162, startPoint y: 517, endPoint x: 161, endPoint y: 500, distance: 16.8
click at [163, 519] on icon at bounding box center [166, 518] width 7 height 6
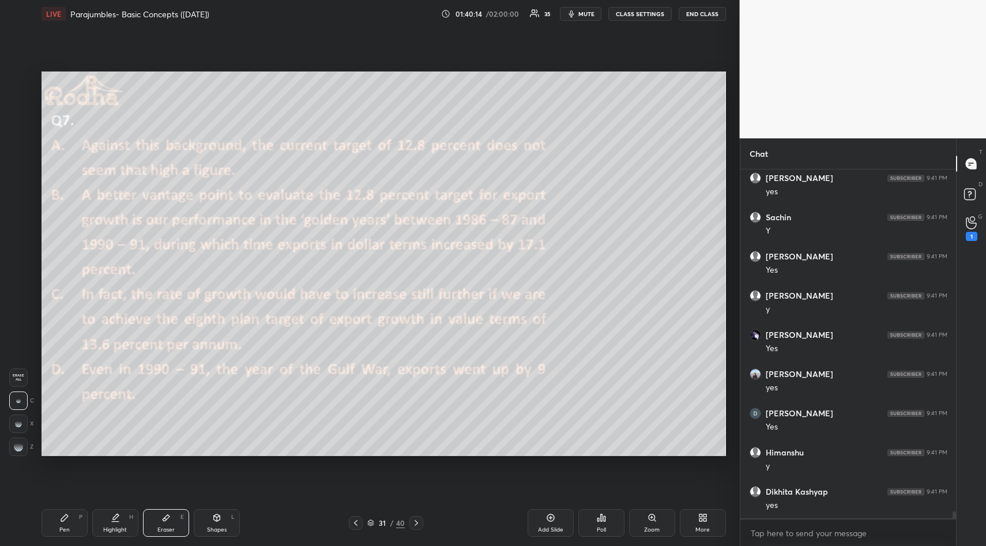
click at [15, 382] on span "Erase all" at bounding box center [18, 378] width 17 height 8
drag, startPoint x: 59, startPoint y: 519, endPoint x: 60, endPoint y: 507, distance: 12.7
click at [56, 518] on div "Pen P" at bounding box center [65, 523] width 46 height 28
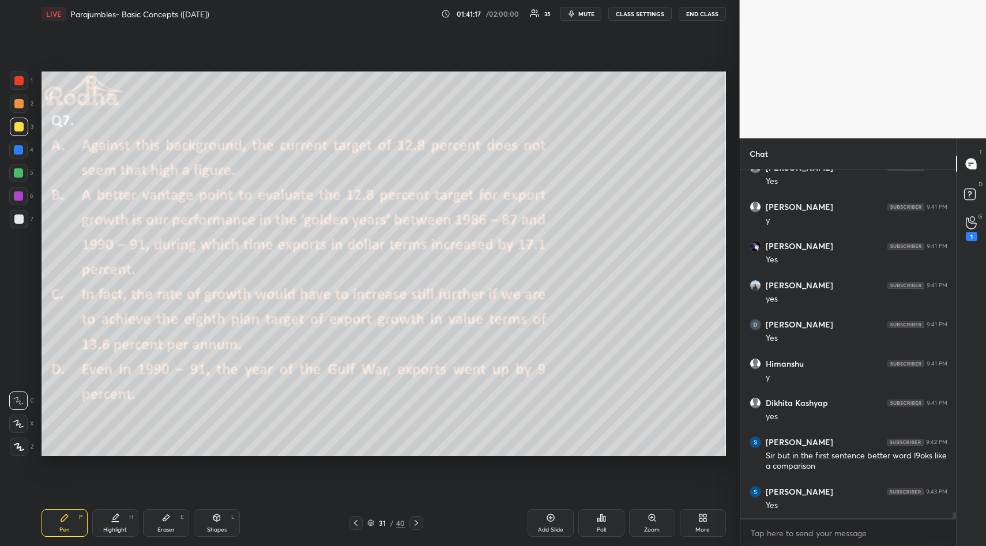
scroll to position [18034, 0]
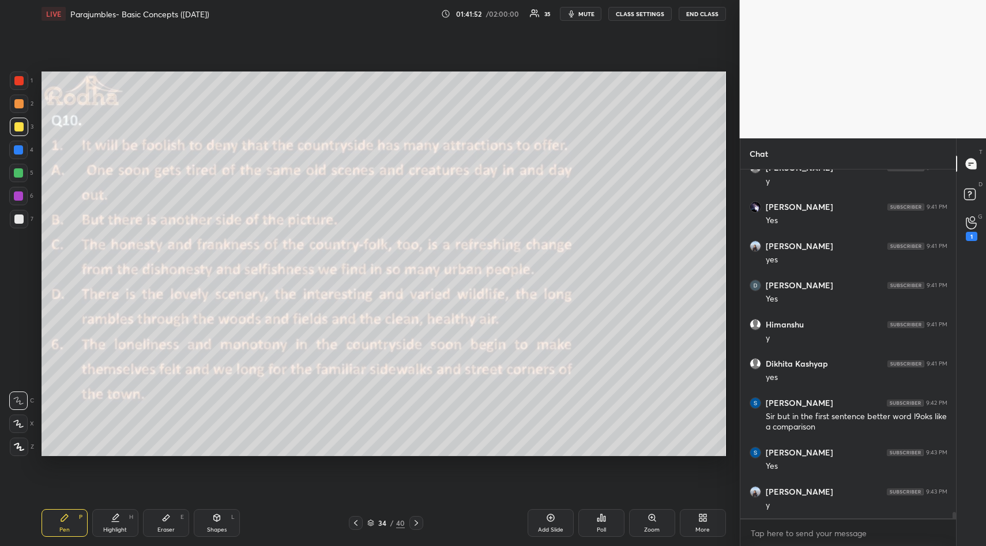
click at [600, 523] on div "Poll" at bounding box center [601, 523] width 46 height 28
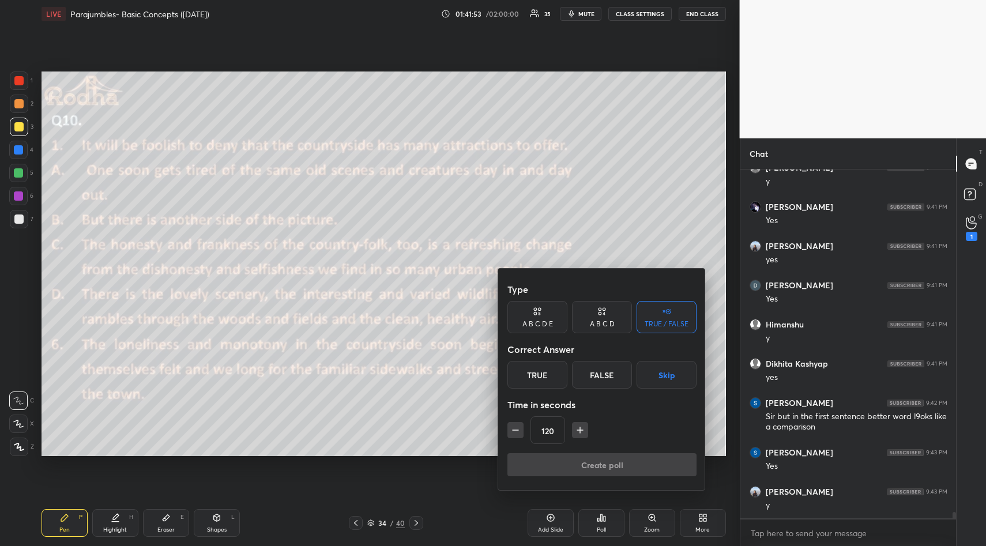
click at [670, 372] on button "Skip" at bounding box center [666, 375] width 60 height 28
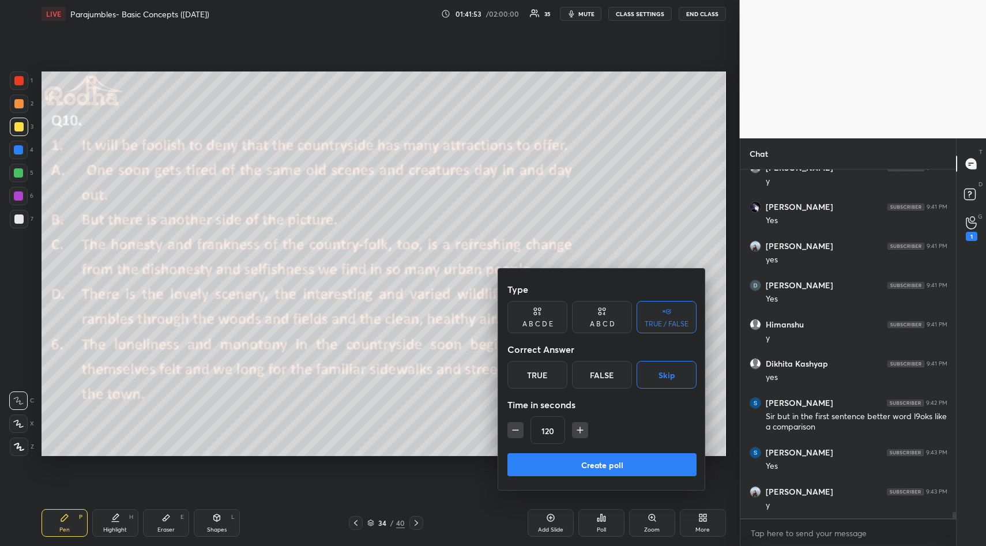
click at [606, 463] on button "Create poll" at bounding box center [601, 464] width 189 height 23
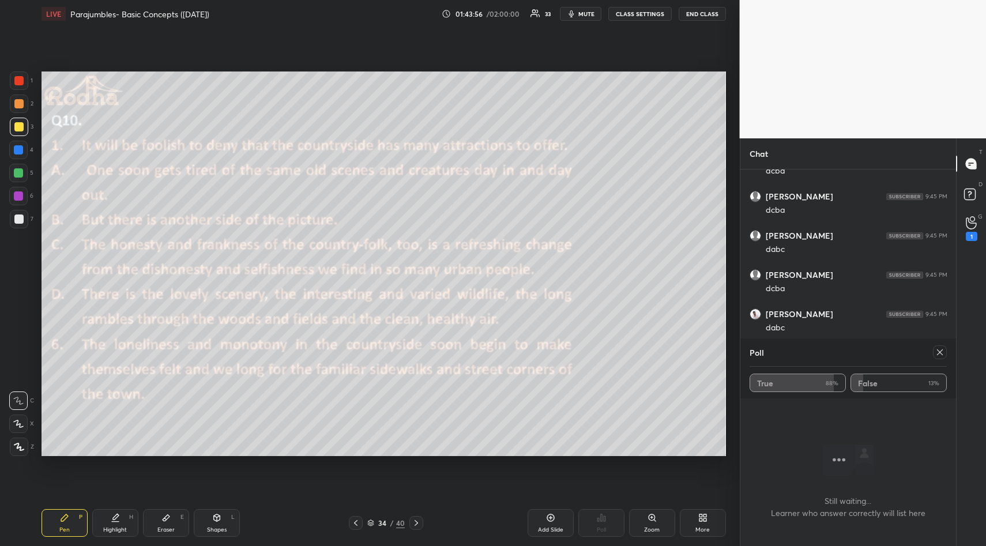
scroll to position [18644, 0]
click at [940, 348] on icon at bounding box center [939, 352] width 9 height 9
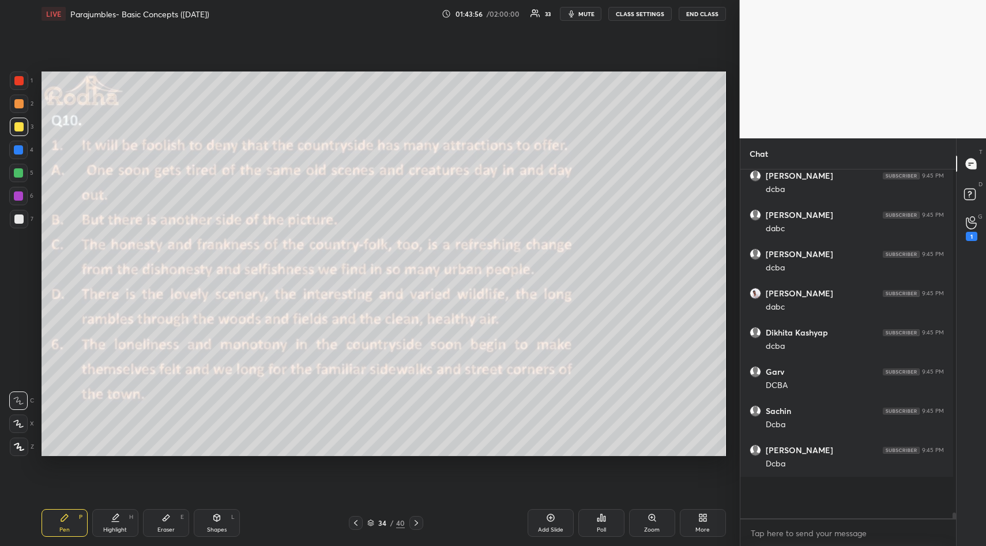
scroll to position [363, 209]
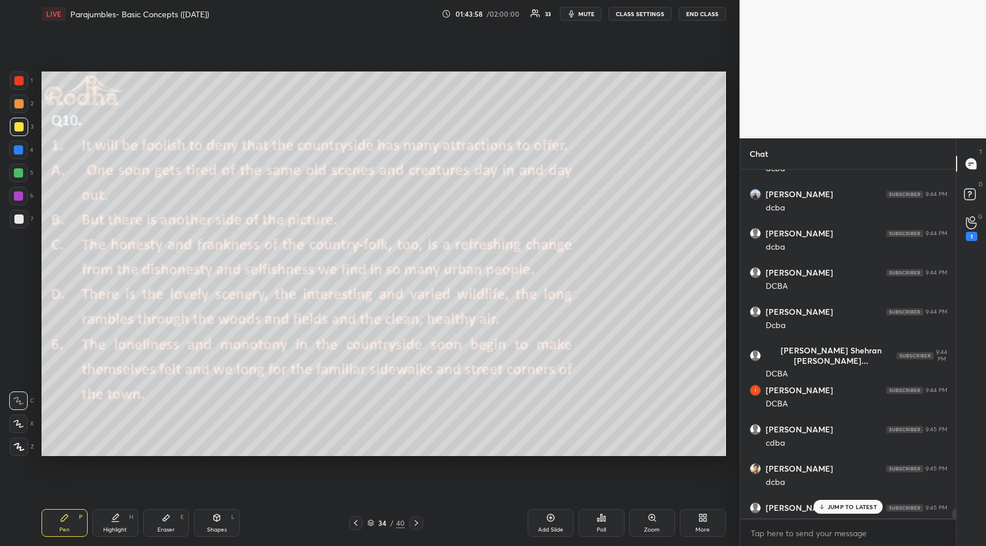
click at [835, 504] on p "JUMP TO LATEST" at bounding box center [852, 506] width 50 height 7
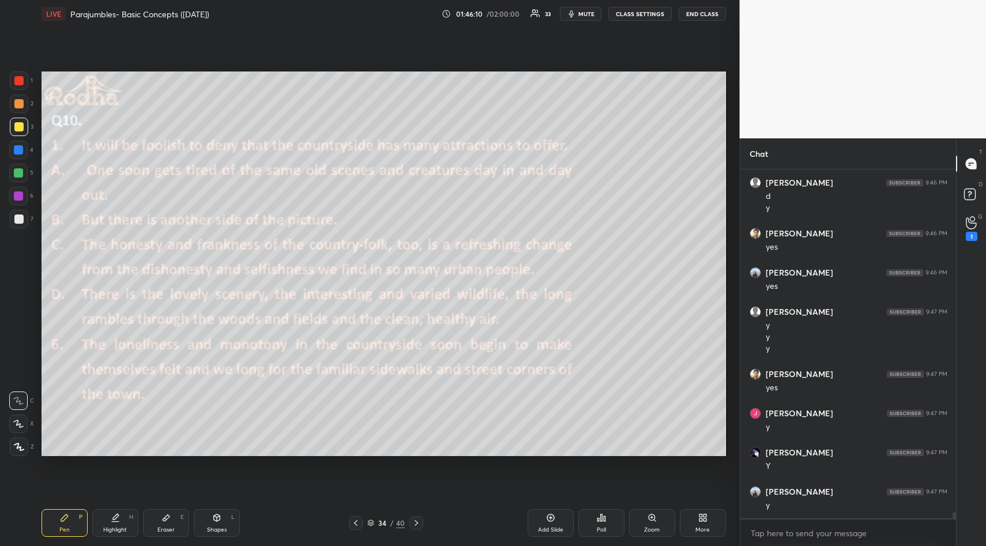
scroll to position [18845, 0]
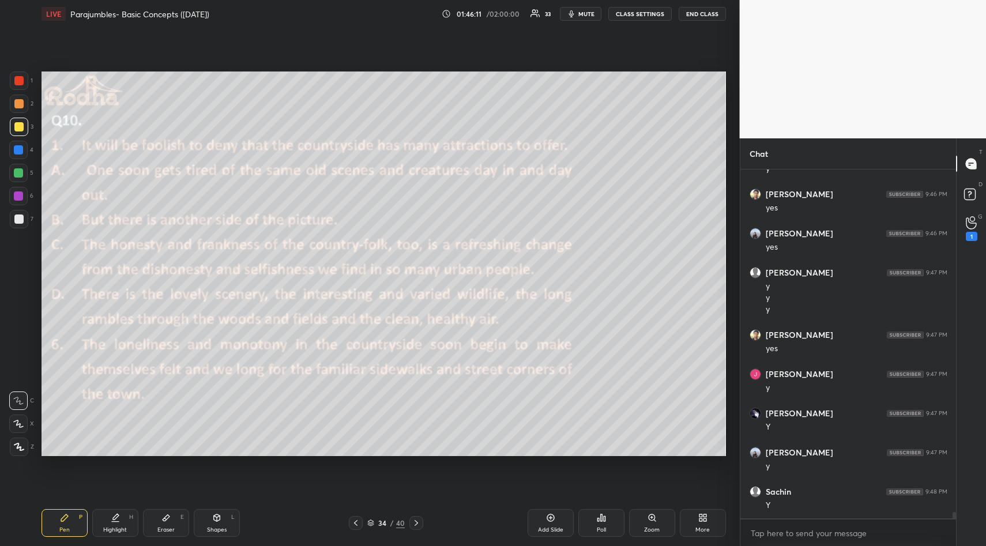
drag, startPoint x: 169, startPoint y: 527, endPoint x: 174, endPoint y: 510, distance: 17.9
click at [168, 527] on div "Eraser" at bounding box center [165, 530] width 17 height 6
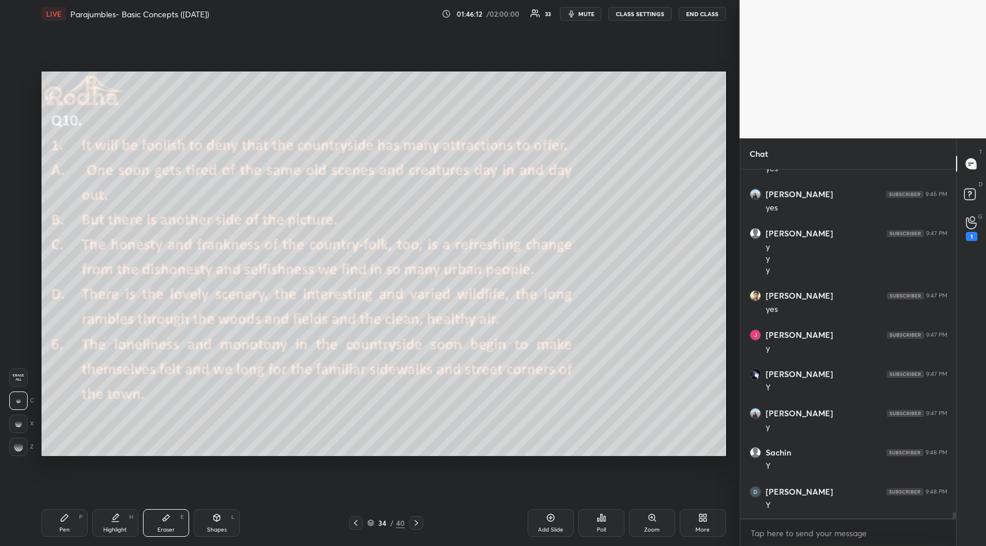
drag, startPoint x: 66, startPoint y: 521, endPoint x: 73, endPoint y: 499, distance: 22.4
click at [67, 519] on icon at bounding box center [64, 517] width 9 height 9
click at [161, 519] on icon at bounding box center [165, 517] width 9 height 9
click at [21, 377] on span "Erase all" at bounding box center [18, 378] width 17 height 8
drag, startPoint x: 65, startPoint y: 519, endPoint x: 69, endPoint y: 498, distance: 21.7
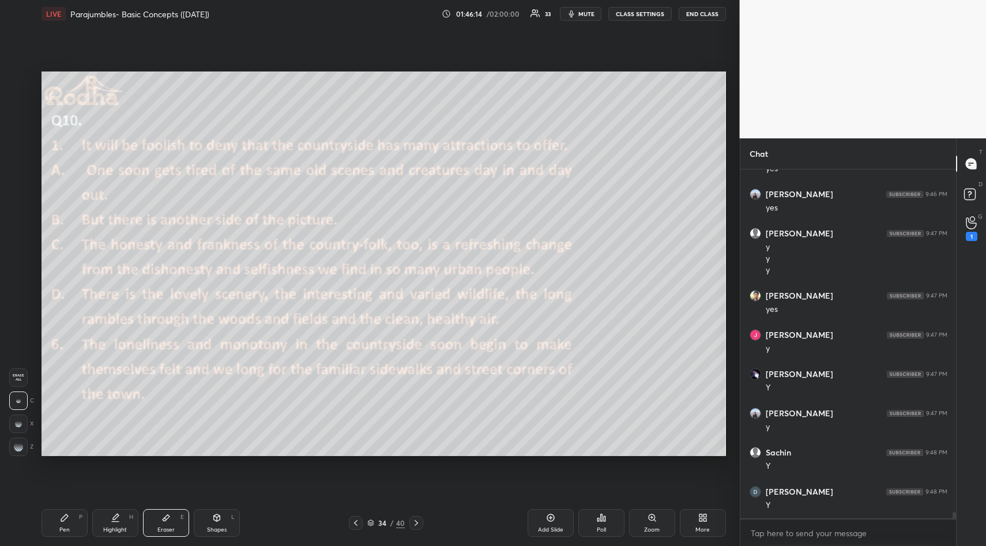
click at [62, 515] on icon at bounding box center [64, 517] width 9 height 9
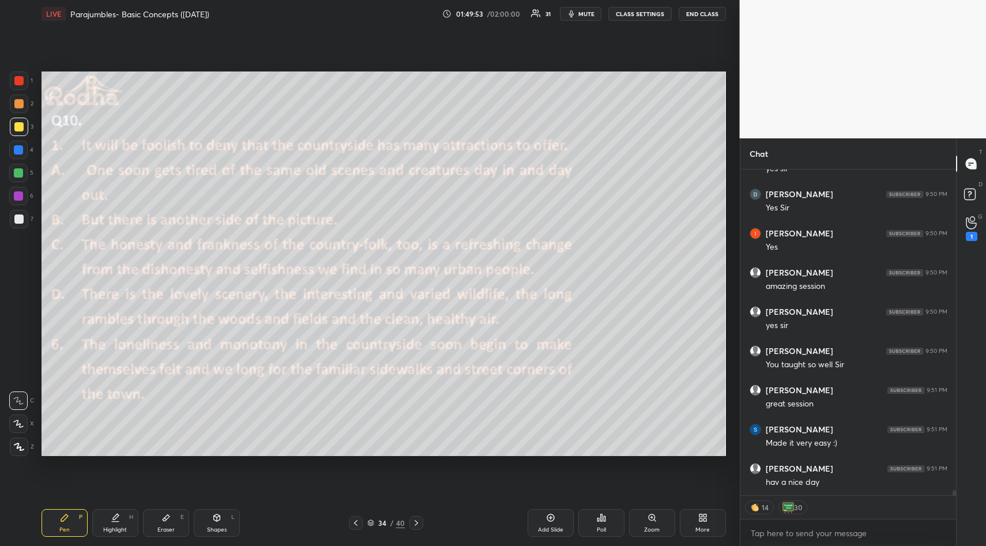
scroll to position [19468, 0]
click at [694, 13] on button "END CLASS" at bounding box center [702, 14] width 47 height 14
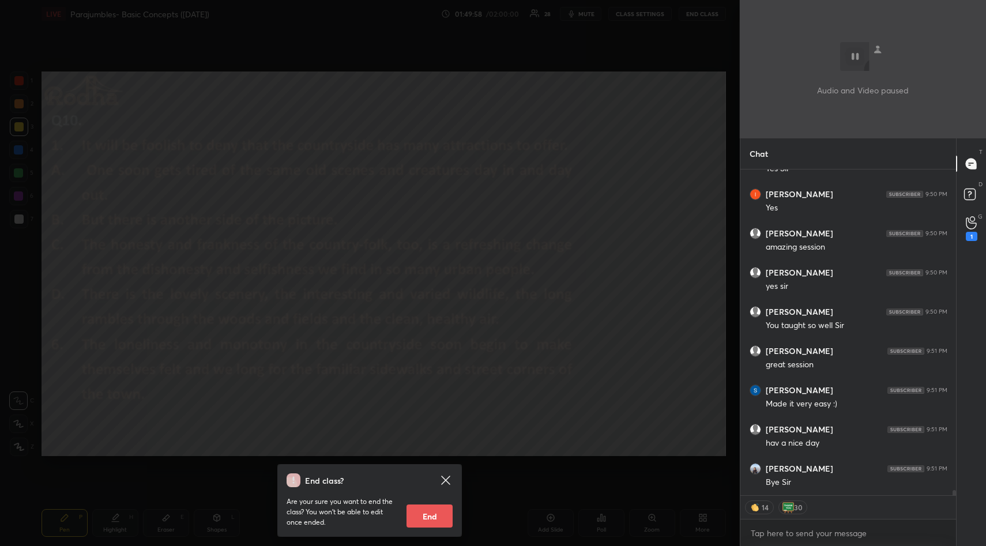
click at [428, 520] on button "End" at bounding box center [429, 515] width 46 height 23
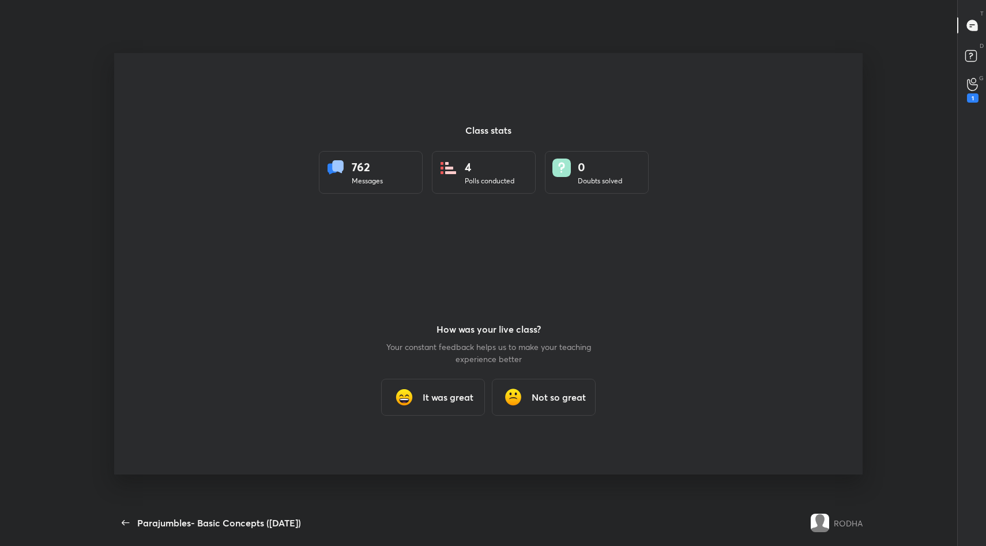
scroll to position [0, 0]
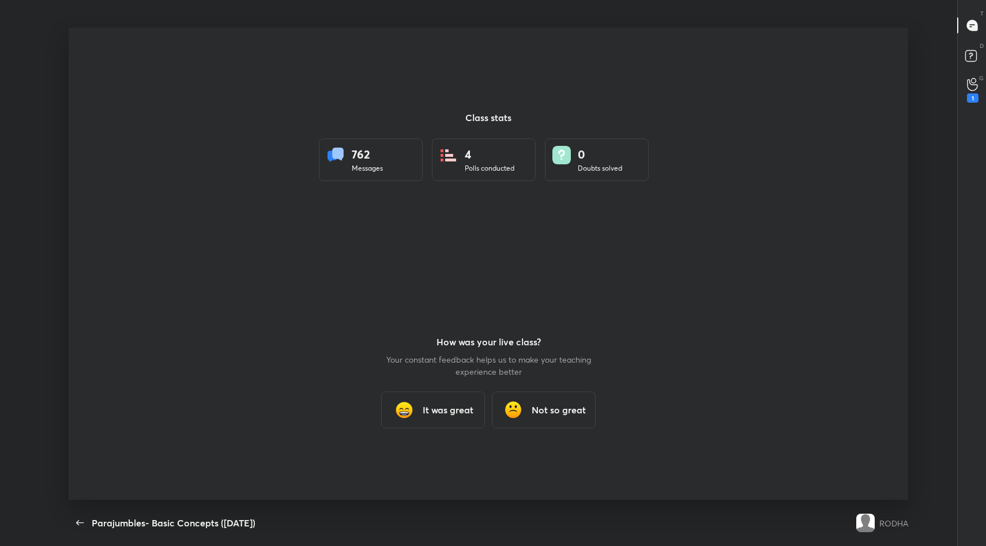
type textarea "x"
